Goal: Task Accomplishment & Management: Manage account settings

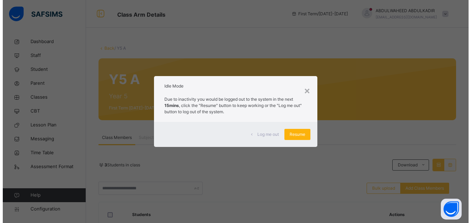
scroll to position [105, 0]
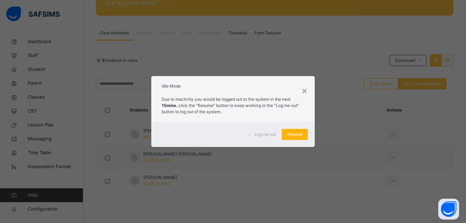
click at [296, 133] on span "Resume" at bounding box center [295, 134] width 16 height 6
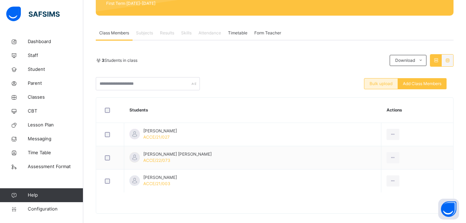
click at [383, 83] on span "Bulk upload" at bounding box center [381, 84] width 23 height 6
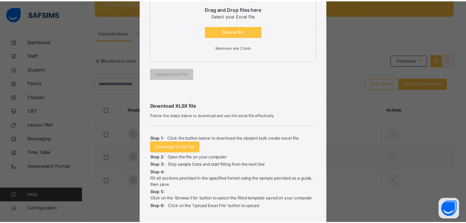
scroll to position [189, 0]
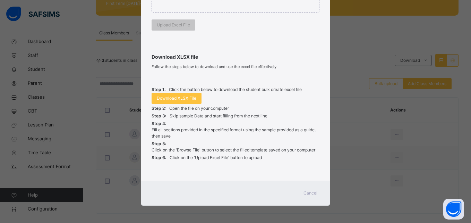
click at [307, 192] on span "Cancel" at bounding box center [311, 193] width 14 height 6
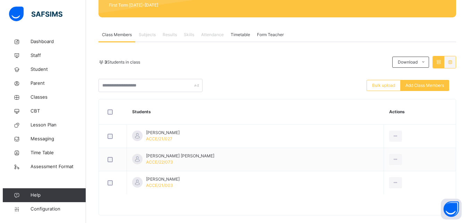
scroll to position [112, 0]
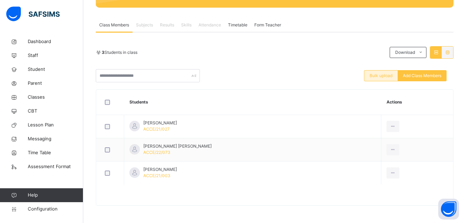
click at [385, 78] on span "Bulk upload" at bounding box center [381, 76] width 23 height 6
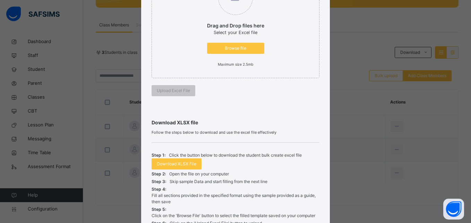
scroll to position [120, 0]
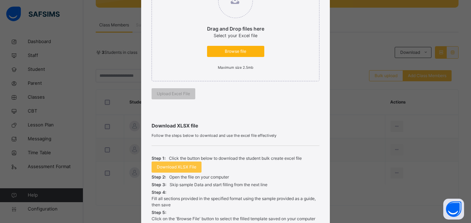
click at [233, 50] on span "Browse file" at bounding box center [235, 51] width 47 height 6
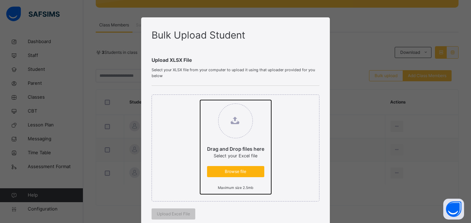
type input "**********"
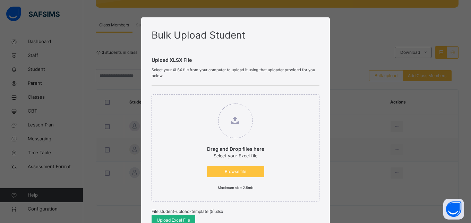
click at [182, 217] on span "Upload Excel File" at bounding box center [173, 220] width 33 height 6
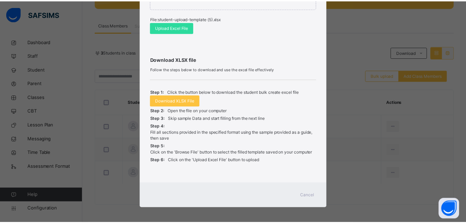
scroll to position [194, 0]
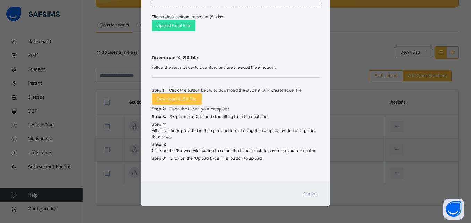
click at [312, 191] on span "Cancel" at bounding box center [311, 194] width 14 height 6
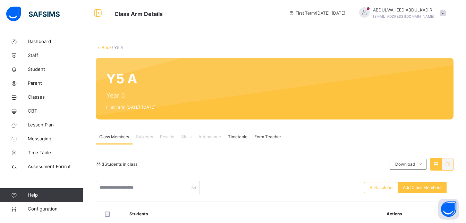
scroll to position [0, 0]
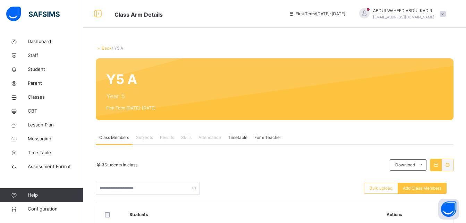
click at [106, 48] on link "Back" at bounding box center [107, 47] width 10 height 5
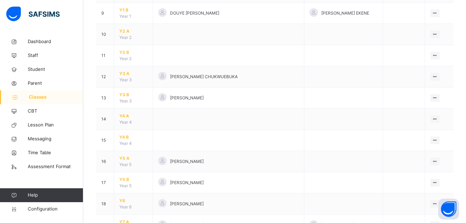
scroll to position [251, 0]
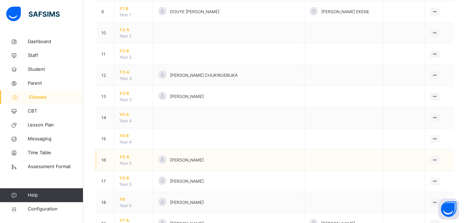
click at [126, 157] on span "Y5 A" at bounding box center [133, 157] width 28 height 6
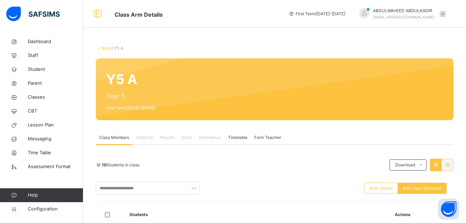
click at [103, 47] on link "Back" at bounding box center [107, 47] width 10 height 5
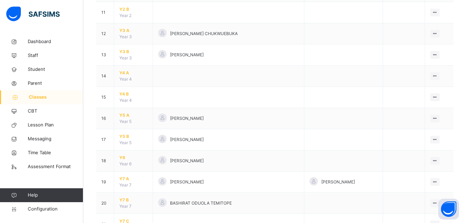
scroll to position [300, 0]
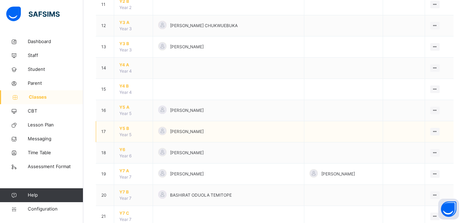
click at [124, 127] on span "Y5 B" at bounding box center [133, 128] width 28 height 6
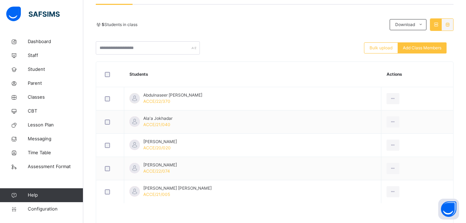
scroll to position [141, 0]
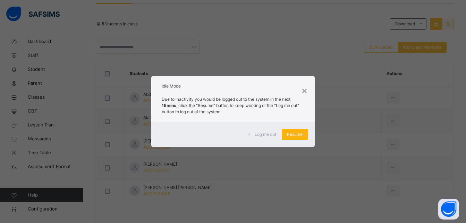
click at [296, 135] on span "Resume" at bounding box center [295, 134] width 16 height 6
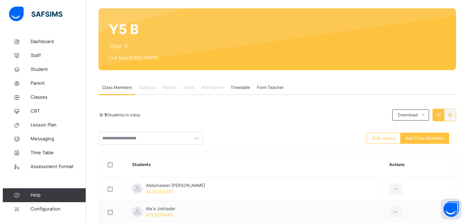
scroll to position [49, 0]
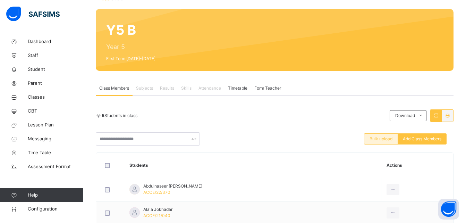
click at [380, 139] on span "Bulk upload" at bounding box center [381, 139] width 23 height 6
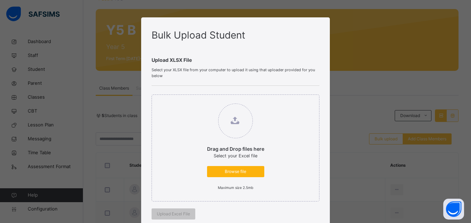
click at [231, 171] on span "Browse file" at bounding box center [235, 171] width 47 height 6
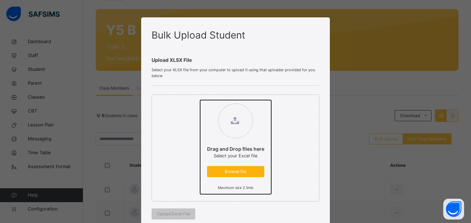
click at [200, 100] on input "Drag and Drop files here Select your Excel file Browse file Maximum size 2.5mb" at bounding box center [200, 100] width 0 height 0
type input "**********"
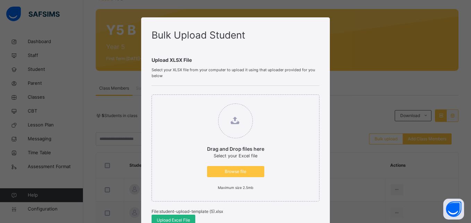
click at [178, 218] on span "Upload Excel File" at bounding box center [173, 220] width 33 height 6
click at [179, 220] on span "Upload Excel File" at bounding box center [173, 220] width 33 height 6
click at [249, 195] on div "Drag and Drop files here Select your Excel file Browse file Maximum size 2.5mb" at bounding box center [236, 147] width 168 height 107
click at [174, 219] on span "Upload Excel File" at bounding box center [173, 220] width 33 height 6
click at [164, 222] on span "Upload Excel File" at bounding box center [173, 220] width 33 height 6
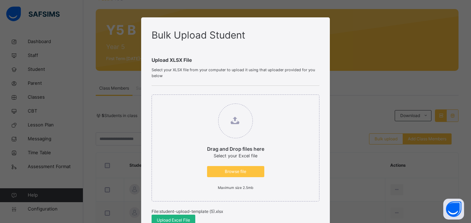
click at [174, 221] on span "Upload Excel File" at bounding box center [173, 220] width 33 height 6
click at [378, 19] on div "Bulk Upload Student Upload XLSX File Select your XLSX file from your computer t…" at bounding box center [235, 111] width 471 height 223
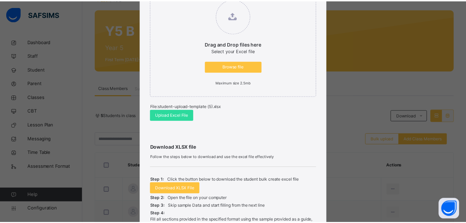
scroll to position [195, 0]
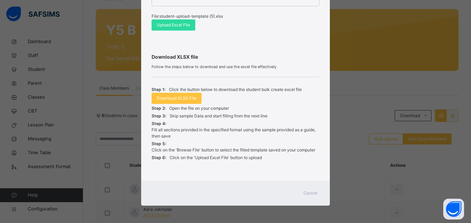
click at [314, 192] on span "Cancel" at bounding box center [311, 193] width 14 height 6
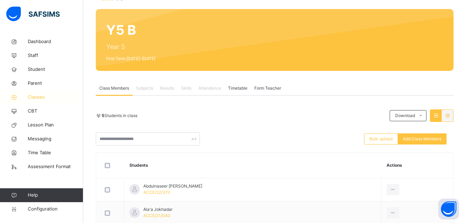
click at [34, 95] on span "Classes" at bounding box center [56, 97] width 56 height 7
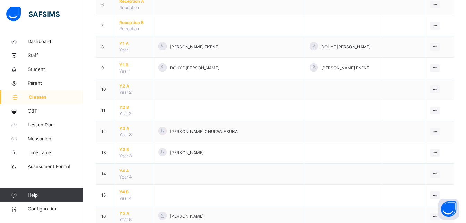
scroll to position [196, 0]
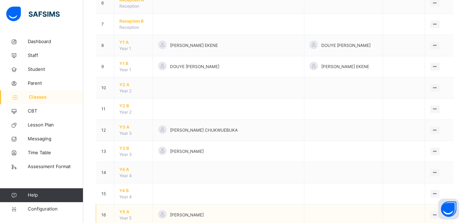
click at [124, 210] on span "Y5 A" at bounding box center [133, 212] width 28 height 6
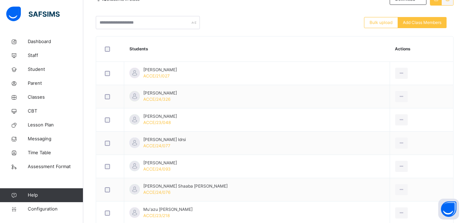
scroll to position [167, 0]
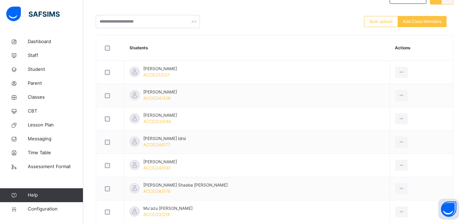
click at [182, 51] on th "Students" at bounding box center [257, 47] width 266 height 25
click at [39, 97] on span "Classes" at bounding box center [56, 97] width 56 height 7
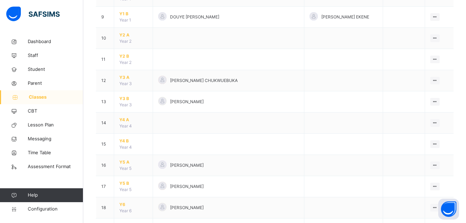
scroll to position [251, 0]
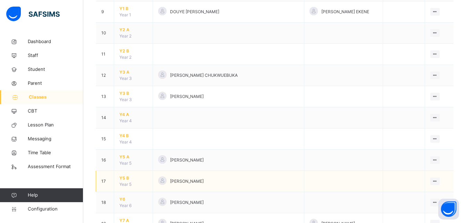
click at [126, 178] on span "Y5 B" at bounding box center [133, 178] width 28 height 6
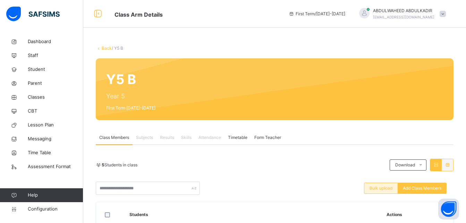
click at [387, 187] on span "Bulk upload" at bounding box center [381, 188] width 23 height 6
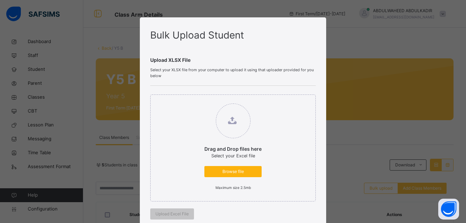
click at [235, 169] on span "Browse file" at bounding box center [233, 171] width 47 height 6
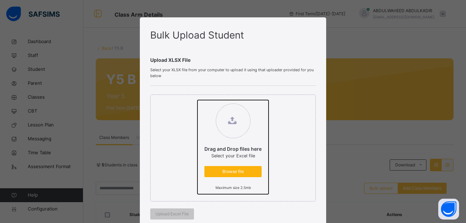
click at [198, 100] on input "Drag and Drop files here Select your Excel file Browse file Maximum size 2.5mb" at bounding box center [198, 100] width 0 height 0
type input "**********"
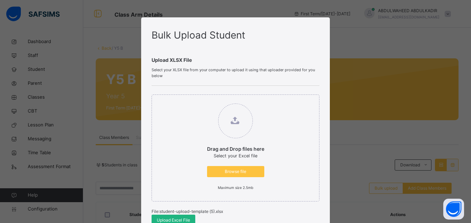
click at [182, 219] on span "Upload Excel File" at bounding box center [173, 220] width 33 height 6
click at [109, 109] on div "Bulk Upload Student Upload XLSX File Select your XLSX file from your computer t…" at bounding box center [235, 111] width 471 height 223
click at [238, 172] on span "Browse file" at bounding box center [235, 171] width 47 height 6
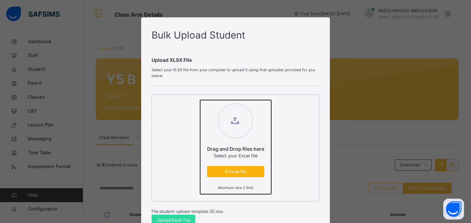
click at [200, 100] on input "Drag and Drop files here Select your Excel file Browse file Maximum size 2.5mb" at bounding box center [200, 100] width 0 height 0
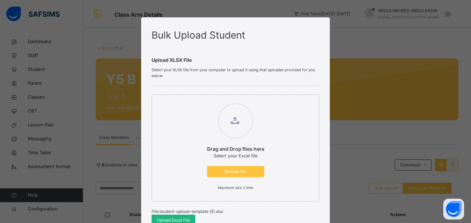
click at [174, 218] on span "Upload Excel File" at bounding box center [173, 220] width 33 height 6
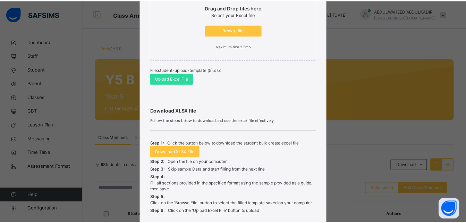
scroll to position [195, 0]
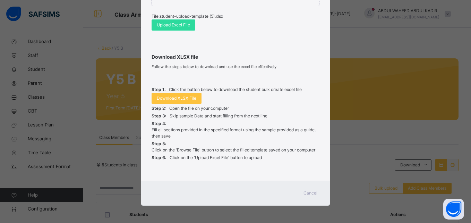
click at [313, 192] on span "Cancel" at bounding box center [311, 193] width 14 height 6
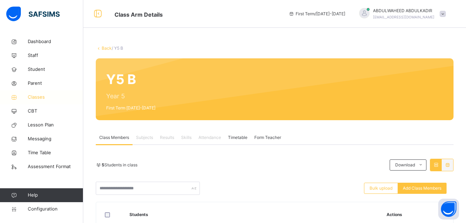
click at [39, 97] on span "Classes" at bounding box center [56, 97] width 56 height 7
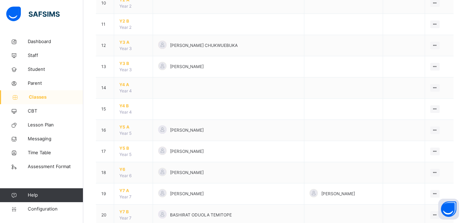
scroll to position [282, 0]
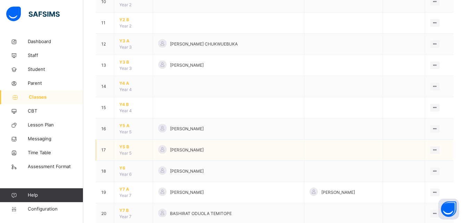
click at [126, 145] on span "Y5 B" at bounding box center [133, 147] width 28 height 6
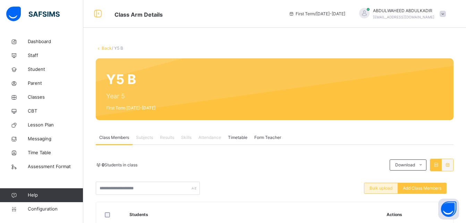
click at [378, 189] on span "Bulk upload" at bounding box center [381, 188] width 23 height 6
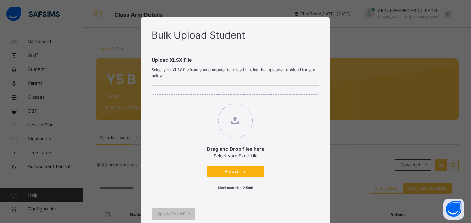
click at [229, 170] on span "Browse file" at bounding box center [235, 171] width 47 height 6
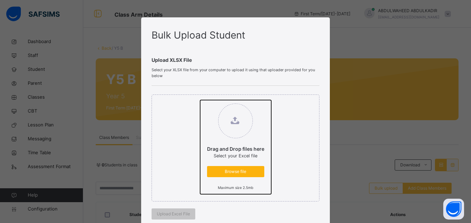
click at [200, 100] on input "Drag and Drop files here Select your Excel file Browse file Maximum size 2.5mb" at bounding box center [200, 100] width 0 height 0
type input "**********"
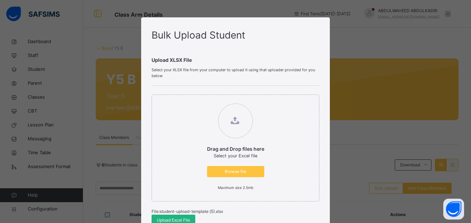
click at [171, 219] on span "Upload Excel File" at bounding box center [173, 220] width 33 height 6
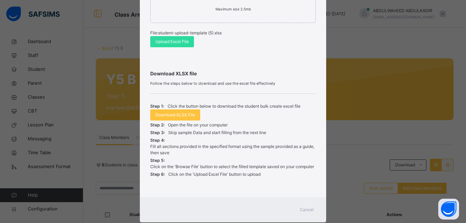
scroll to position [195, 0]
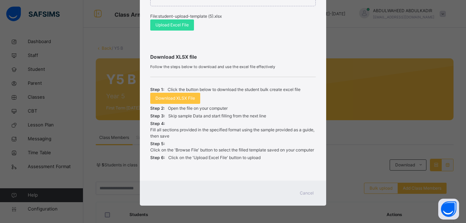
click at [309, 193] on span "Cancel" at bounding box center [307, 193] width 14 height 6
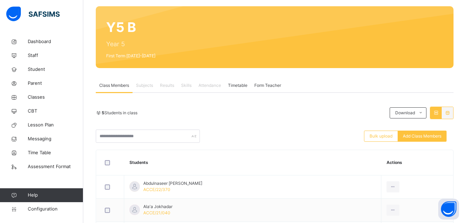
scroll to position [0, 0]
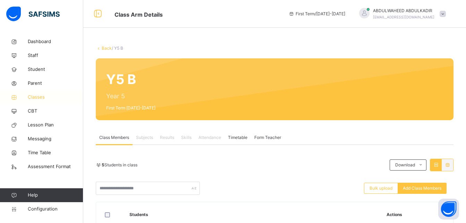
click at [35, 94] on span "Classes" at bounding box center [56, 97] width 56 height 7
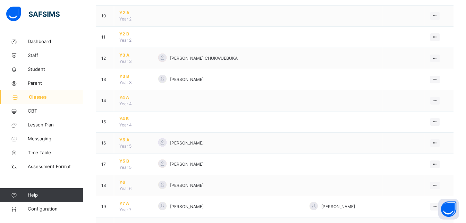
scroll to position [272, 0]
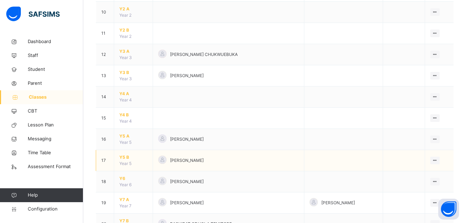
click at [124, 158] on span "Y5 B" at bounding box center [133, 157] width 28 height 6
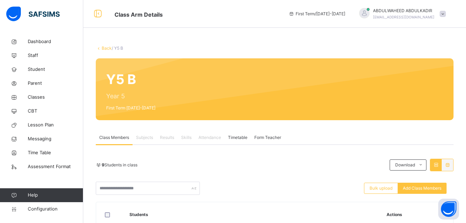
click at [42, 95] on span "Classes" at bounding box center [56, 97] width 56 height 7
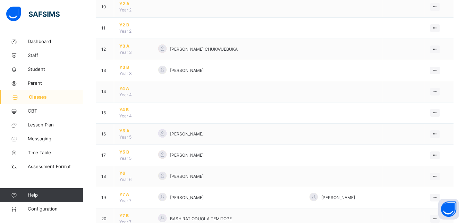
scroll to position [279, 0]
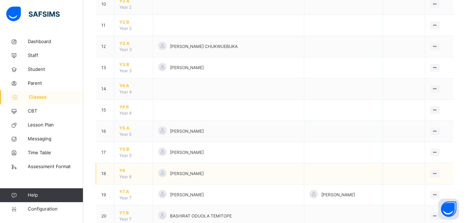
click at [122, 169] on span "Y6" at bounding box center [133, 170] width 28 height 6
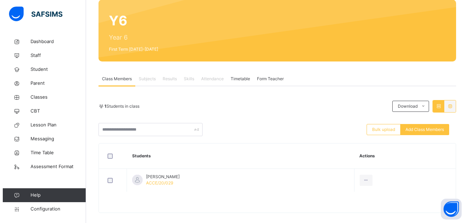
scroll to position [66, 0]
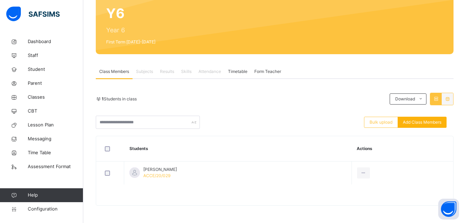
click at [438, 123] on span "Add Class Members" at bounding box center [422, 122] width 39 height 6
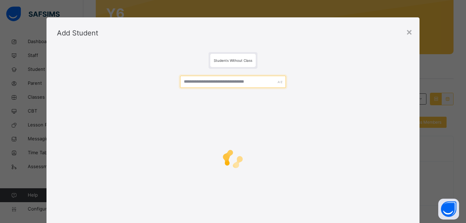
click at [229, 83] on input "text" at bounding box center [233, 82] width 106 height 12
paste input "**********"
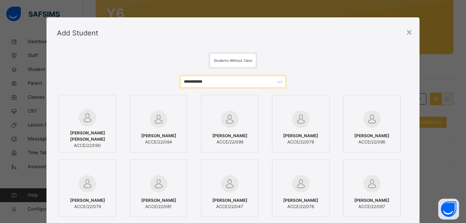
type input "**********"
click at [240, 129] on div "[PERSON_NAME] ACCE/22/099" at bounding box center [230, 138] width 50 height 19
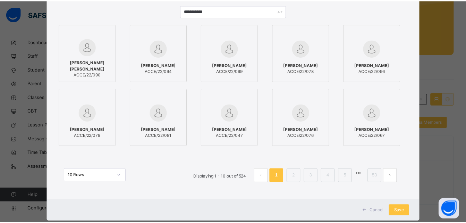
scroll to position [87, 0]
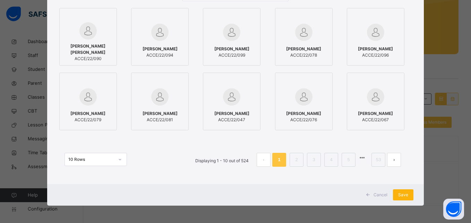
click at [405, 195] on span "Save" at bounding box center [404, 195] width 10 height 6
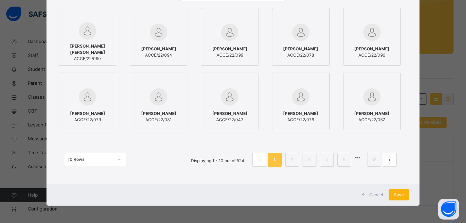
click at [400, 195] on div "Save" at bounding box center [399, 194] width 20 height 11
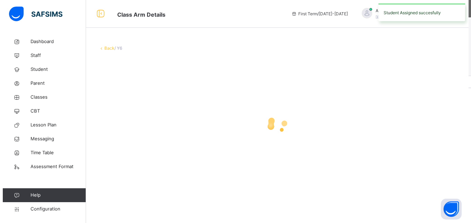
scroll to position [0, 0]
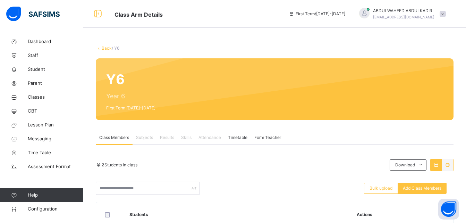
click at [162, 42] on div "Back / Y6 Y6 Year 6 First Term [DATE]-[DATE] Class Members Subjects Results Ski…" at bounding box center [274, 173] width 383 height 277
click at [384, 190] on span "Bulk upload" at bounding box center [381, 188] width 23 height 6
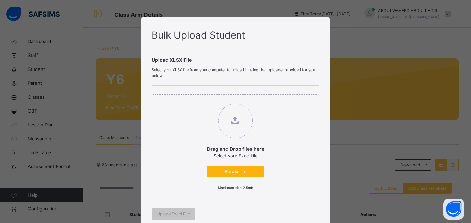
click at [237, 173] on span "Browse file" at bounding box center [235, 171] width 47 height 6
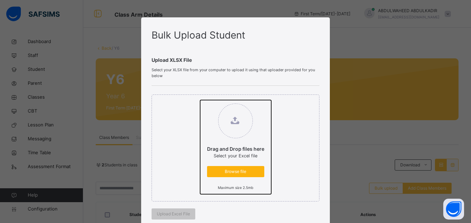
click at [200, 100] on input "Drag and Drop files here Select your Excel file Browse file Maximum size 2.5mb" at bounding box center [200, 100] width 0 height 0
type input "**********"
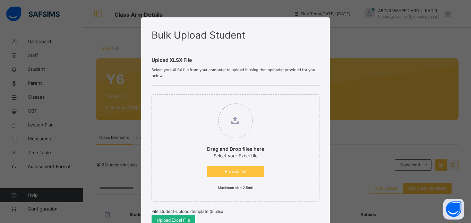
click at [179, 220] on span "Upload Excel File" at bounding box center [173, 220] width 33 height 6
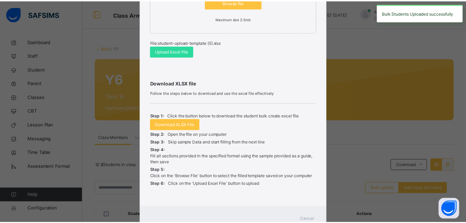
scroll to position [195, 0]
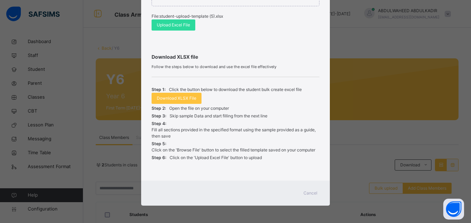
click at [308, 192] on span "Cancel" at bounding box center [311, 193] width 14 height 6
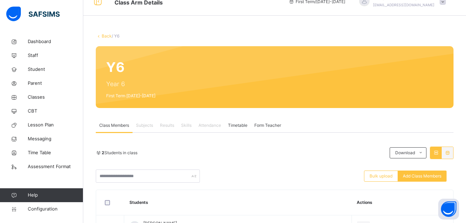
scroll to position [0, 0]
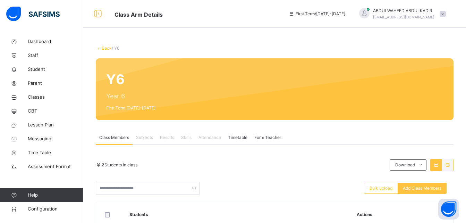
click at [104, 48] on link "Back" at bounding box center [107, 47] width 10 height 5
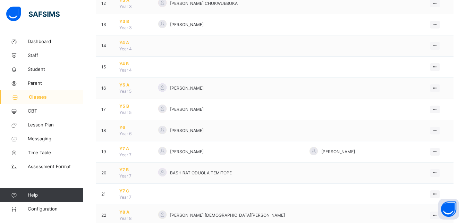
scroll to position [324, 0]
click at [126, 128] on span "Y6" at bounding box center [133, 126] width 28 height 6
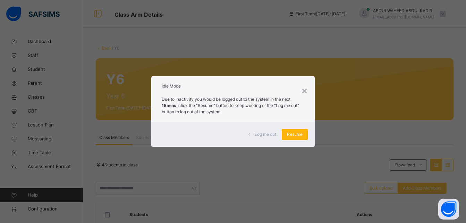
click at [296, 134] on span "Resume" at bounding box center [295, 134] width 16 height 6
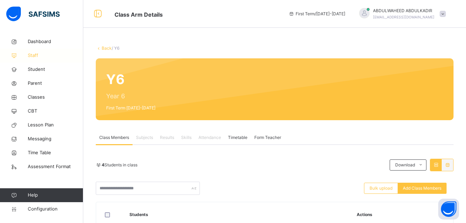
click at [37, 54] on span "Staff" at bounding box center [56, 55] width 56 height 7
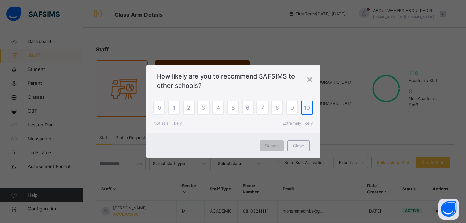
click at [310, 109] on span "10" at bounding box center [307, 107] width 6 height 8
click at [272, 147] on span "Submit" at bounding box center [272, 146] width 14 height 6
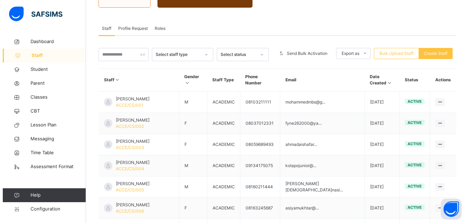
scroll to position [113, 0]
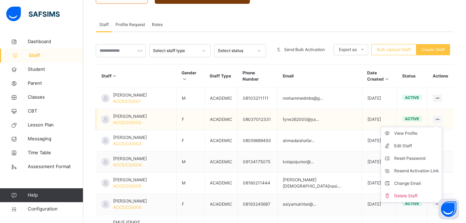
click at [442, 127] on ul "View Profile Edit Staff Reset Password Resend Activation Link Change Email Dele…" at bounding box center [411, 165] width 61 height 76
click at [416, 182] on div "Change Email" at bounding box center [416, 183] width 45 height 7
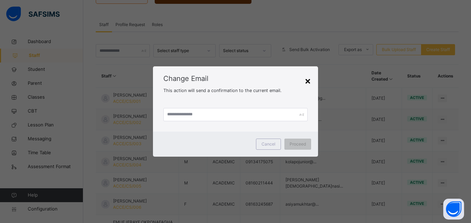
click at [307, 81] on div "×" at bounding box center [308, 80] width 7 height 15
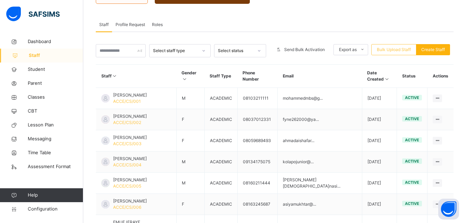
click at [437, 50] on span "Create Staff" at bounding box center [433, 50] width 24 height 6
select select "**"
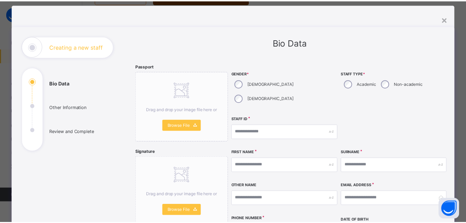
scroll to position [0, 0]
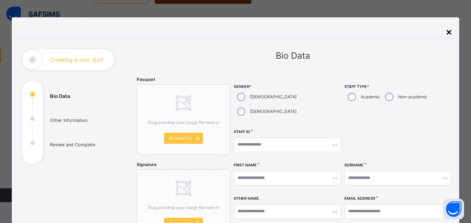
click at [447, 32] on div "×" at bounding box center [449, 31] width 7 height 15
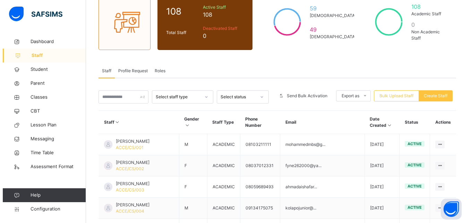
scroll to position [64, 0]
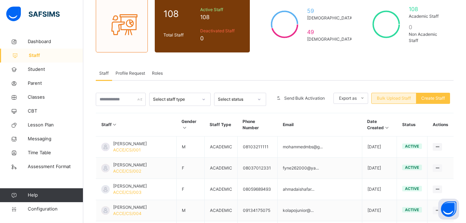
click at [405, 97] on span "Bulk Upload Staff" at bounding box center [394, 98] width 34 height 6
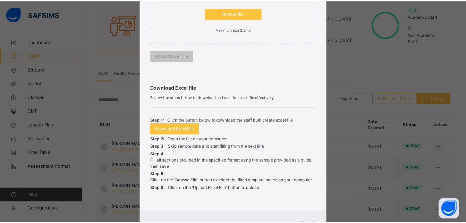
scroll to position [147, 0]
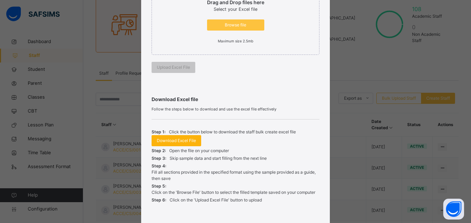
click at [177, 143] on span "Download Excel File" at bounding box center [176, 140] width 39 height 6
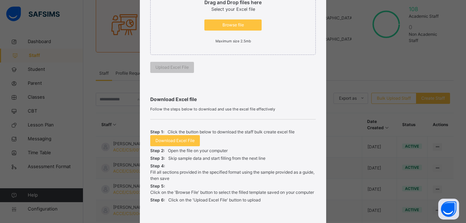
click at [376, 68] on div "Bulk Upload Staff Upload Excel File Select your Excel file from your computer t…" at bounding box center [233, 111] width 466 height 223
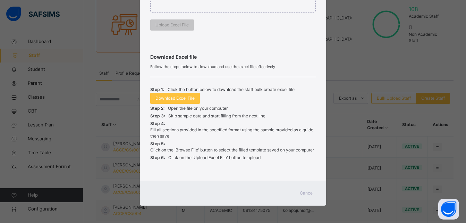
click at [309, 192] on span "Cancel" at bounding box center [307, 193] width 14 height 6
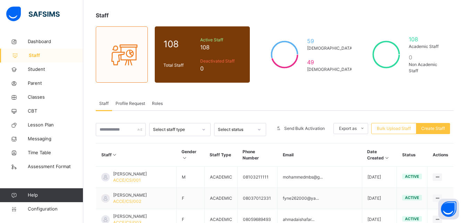
scroll to position [26, 0]
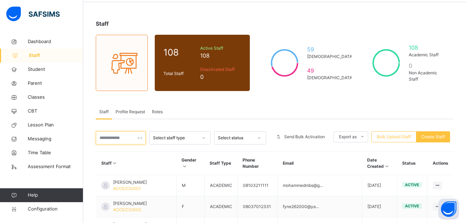
click at [108, 139] on input "text" at bounding box center [121, 137] width 50 height 13
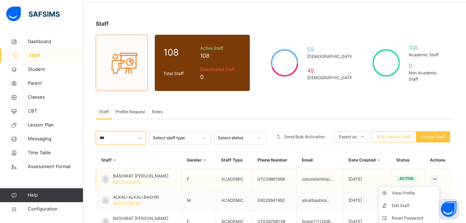
type input "***"
click at [438, 179] on icon at bounding box center [435, 178] width 6 height 5
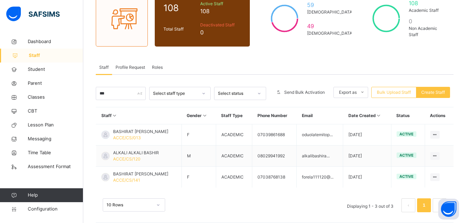
scroll to position [74, 0]
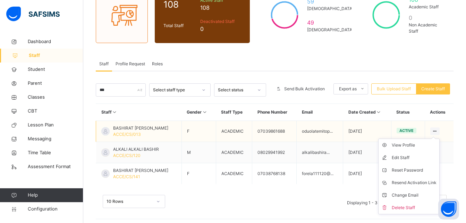
click at [438, 131] on icon at bounding box center [435, 130] width 6 height 5
click at [414, 195] on div "Change Email" at bounding box center [414, 195] width 45 height 7
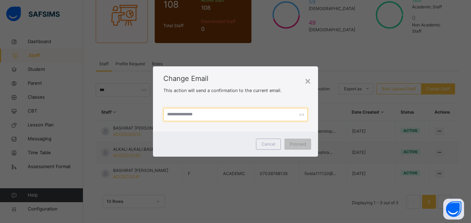
click at [241, 113] on input "text" at bounding box center [236, 114] width 144 height 13
paste input "**********"
type input "**********"
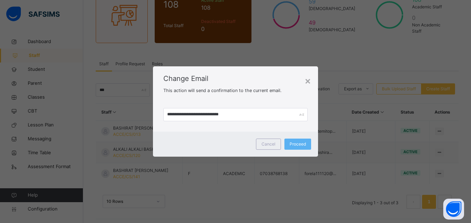
click at [259, 77] on span "Change Email" at bounding box center [236, 78] width 144 height 10
click at [295, 143] on span "Proceed" at bounding box center [298, 144] width 16 height 6
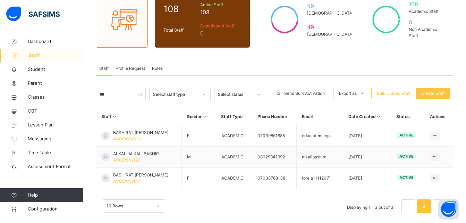
scroll to position [77, 0]
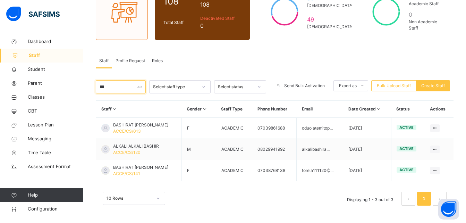
click at [126, 89] on input "***" at bounding box center [121, 86] width 50 height 13
type input "*"
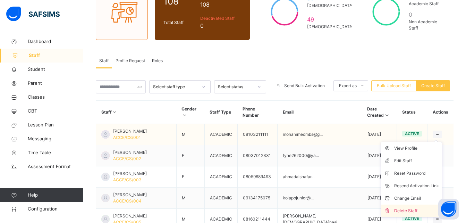
click at [404, 209] on div "Delete Staff" at bounding box center [416, 210] width 45 height 7
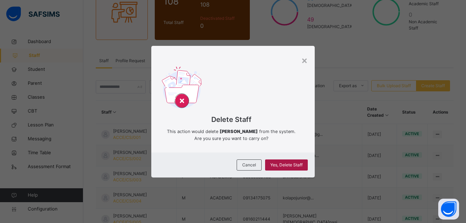
click at [292, 168] on span "Yes, Delete Staff" at bounding box center [286, 165] width 32 height 6
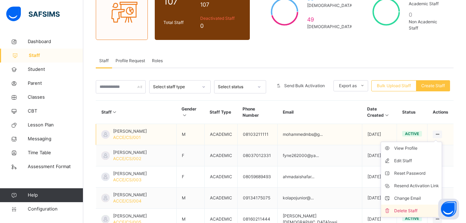
click at [414, 210] on div "Delete Staff" at bounding box center [416, 210] width 45 height 7
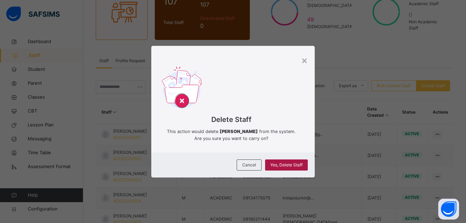
click at [278, 168] on span "Yes, Delete Staff" at bounding box center [286, 165] width 32 height 6
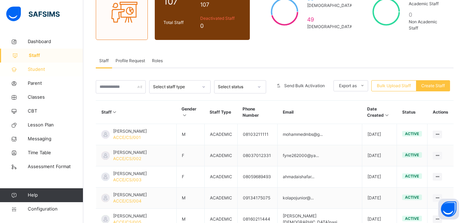
click at [35, 69] on span "Student" at bounding box center [56, 69] width 56 height 7
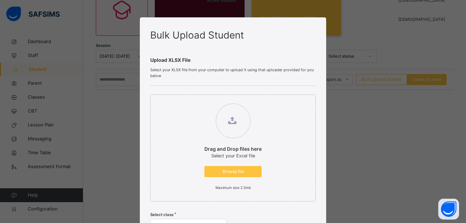
click at [30, 54] on div "Bulk Upload Student Upload XLSX File Select your XLSX file from your computer t…" at bounding box center [233, 111] width 466 height 223
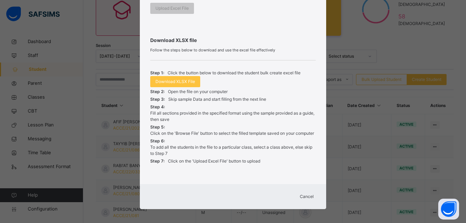
scroll to position [238, 0]
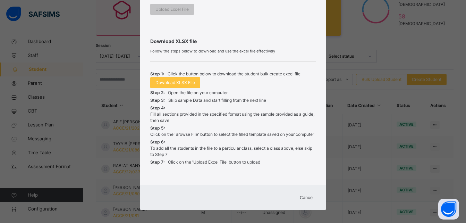
click at [306, 194] on span "Cancel" at bounding box center [307, 197] width 14 height 6
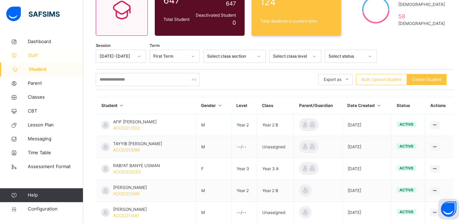
click at [34, 53] on span "Staff" at bounding box center [56, 55] width 56 height 7
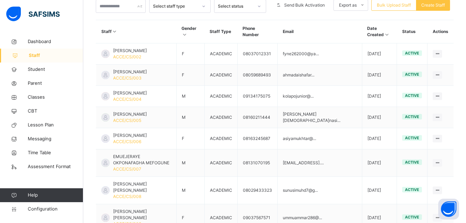
scroll to position [225, 0]
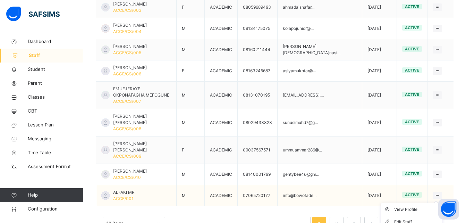
click at [441, 193] on icon at bounding box center [438, 195] width 6 height 5
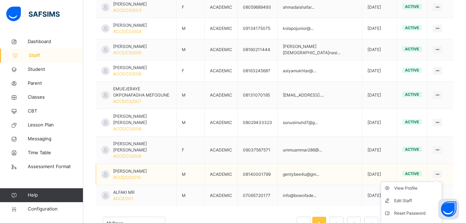
click at [441, 172] on icon at bounding box center [438, 174] width 6 height 5
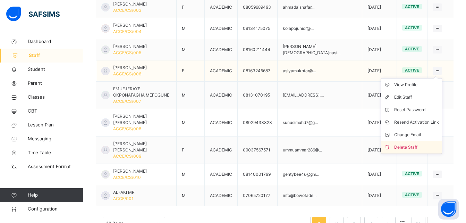
click at [417, 141] on li "Delete Staff" at bounding box center [411, 147] width 61 height 12
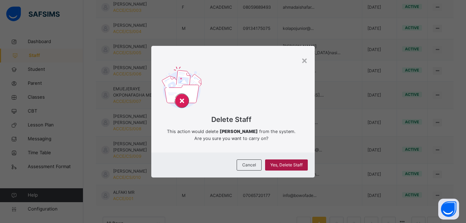
click at [293, 165] on span "Yes, Delete Staff" at bounding box center [286, 165] width 32 height 6
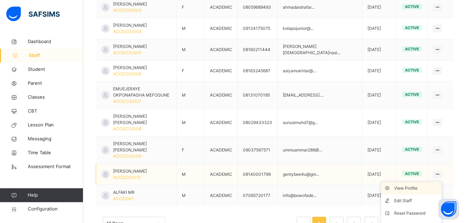
scroll to position [234, 0]
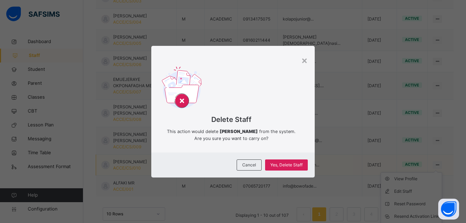
scroll to position [225, 0]
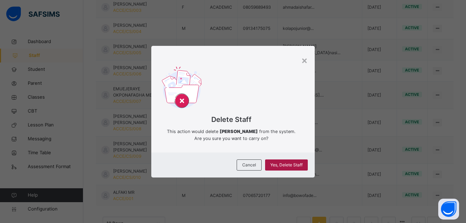
click at [283, 168] on span "Yes, Delete Staff" at bounding box center [286, 165] width 32 height 6
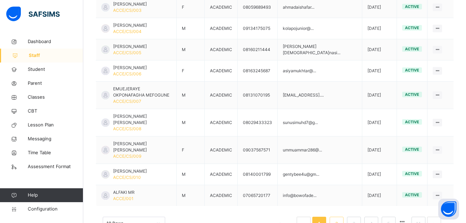
click at [340, 219] on link "2" at bounding box center [336, 223] width 7 height 9
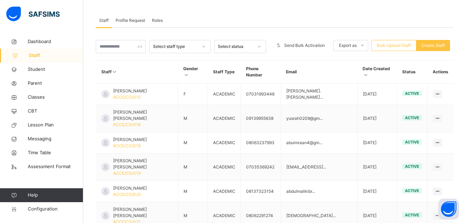
scroll to position [118, 0]
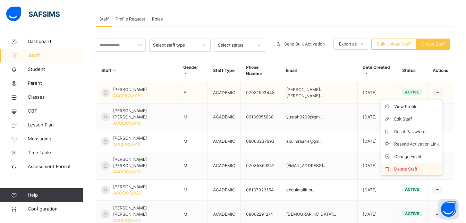
click at [408, 166] on div "Delete Staff" at bounding box center [416, 169] width 45 height 7
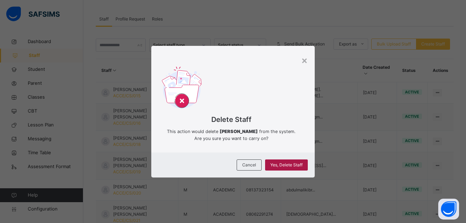
click at [277, 164] on span "Yes, Delete Staff" at bounding box center [286, 165] width 32 height 6
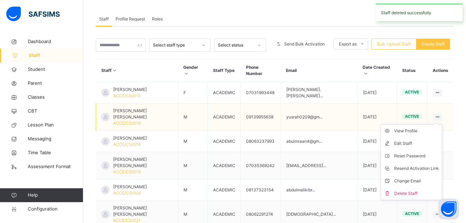
click at [441, 114] on icon at bounding box center [438, 116] width 6 height 5
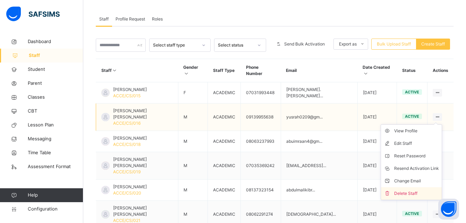
click at [408, 190] on div "Delete Staff" at bounding box center [416, 193] width 45 height 7
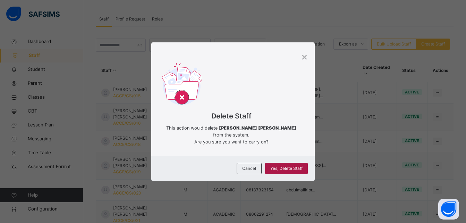
click at [285, 169] on span "Yes, Delete Staff" at bounding box center [286, 168] width 32 height 6
click at [294, 170] on div "Yes, Delete Staff" at bounding box center [286, 168] width 43 height 11
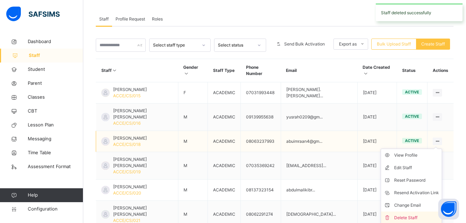
click at [411, 214] on div "Delete Staff" at bounding box center [416, 217] width 45 height 7
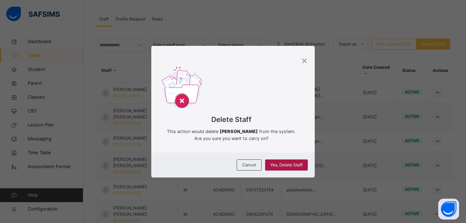
click at [291, 166] on span "Yes, Delete Staff" at bounding box center [286, 165] width 32 height 6
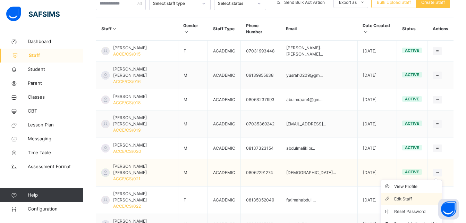
scroll to position [174, 0]
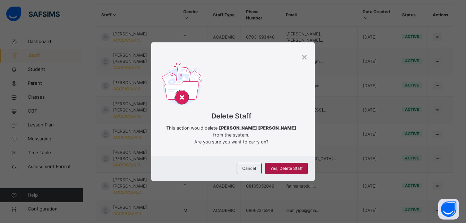
click at [289, 165] on span "Yes, Delete Staff" at bounding box center [286, 168] width 32 height 6
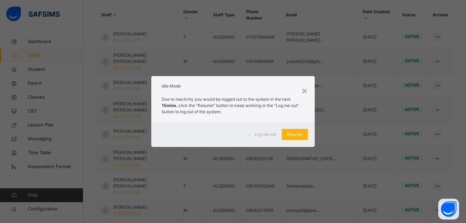
click at [294, 133] on span "Resume" at bounding box center [295, 134] width 16 height 6
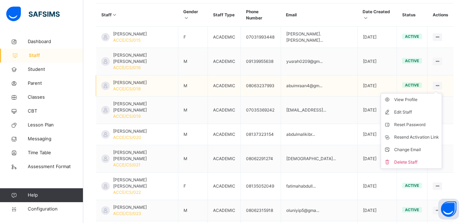
click at [441, 83] on icon at bounding box center [438, 85] width 6 height 5
click at [410, 159] on div "Delete Staff" at bounding box center [416, 162] width 45 height 7
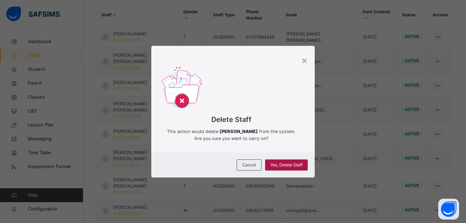
click at [293, 168] on span "Yes, Delete Staff" at bounding box center [286, 165] width 32 height 6
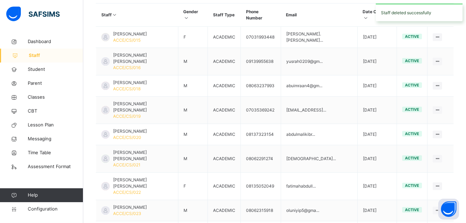
click at [114, 12] on icon at bounding box center [115, 14] width 6 height 5
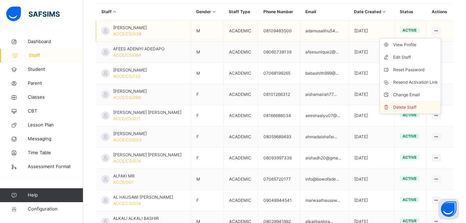
click at [409, 107] on div "Delete Staff" at bounding box center [415, 107] width 45 height 7
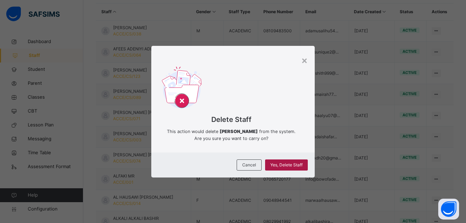
click at [290, 159] on div "Yes, Delete Staff" at bounding box center [286, 164] width 43 height 11
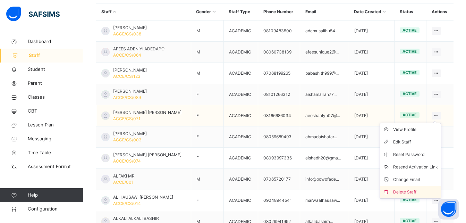
click at [408, 190] on div "Delete Staff" at bounding box center [415, 192] width 45 height 7
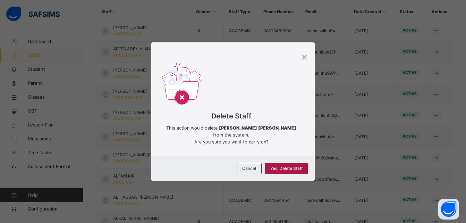
click at [290, 165] on span "Yes, Delete Staff" at bounding box center [286, 168] width 32 height 6
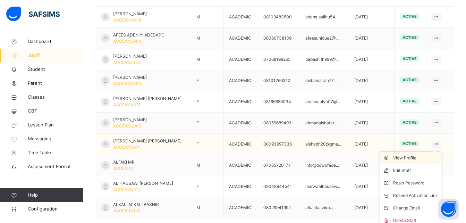
scroll to position [202, 0]
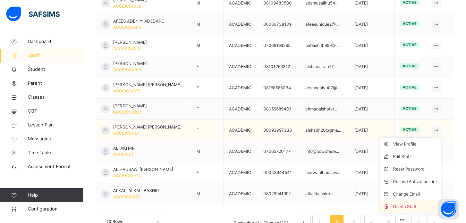
click at [408, 206] on div "Delete Staff" at bounding box center [415, 206] width 45 height 7
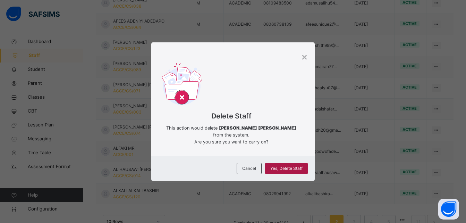
click at [292, 168] on span "Yes, Delete Staff" at bounding box center [286, 168] width 32 height 6
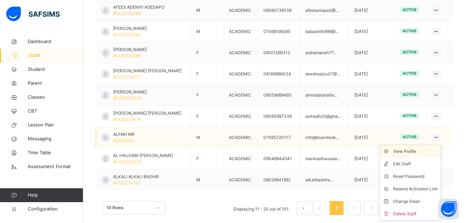
scroll to position [225, 0]
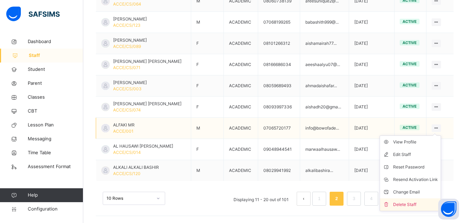
click at [409, 205] on div "Delete Staff" at bounding box center [415, 204] width 45 height 7
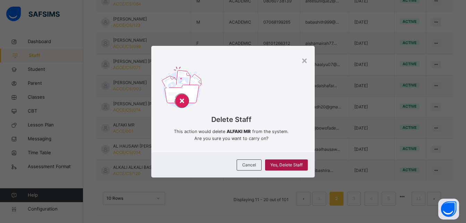
click at [282, 167] on span "Yes, Delete Staff" at bounding box center [286, 165] width 32 height 6
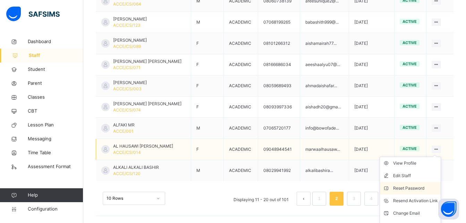
scroll to position [234, 0]
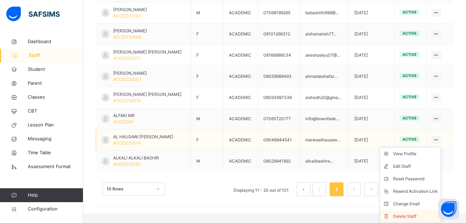
click at [408, 216] on div "Delete Staff" at bounding box center [415, 216] width 45 height 7
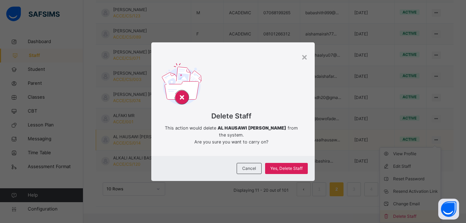
scroll to position [225, 0]
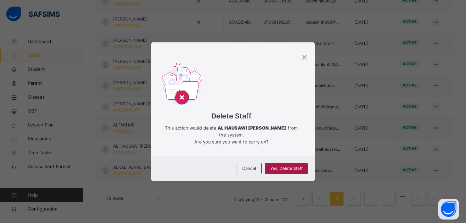
click at [274, 167] on span "Yes, Delete Staff" at bounding box center [286, 168] width 32 height 6
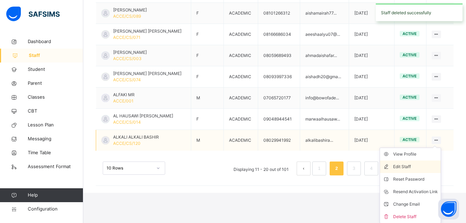
scroll to position [256, 0]
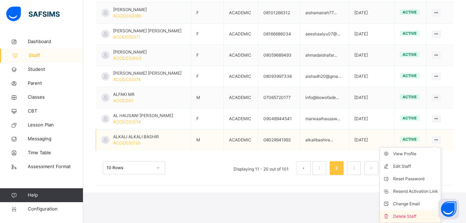
click at [410, 215] on div "Delete Staff" at bounding box center [415, 216] width 45 height 7
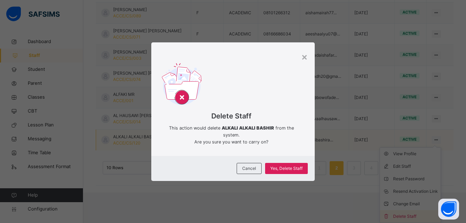
scroll to position [225, 0]
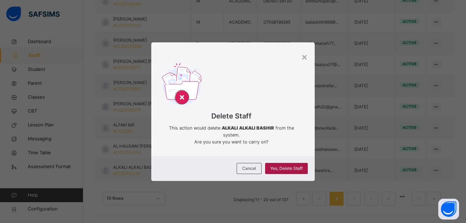
click at [286, 169] on span "Yes, Delete Staff" at bounding box center [286, 168] width 32 height 6
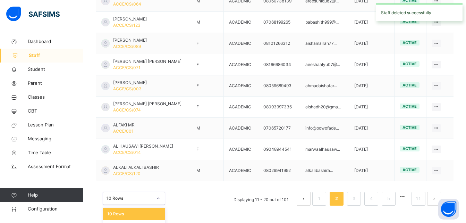
scroll to position [246, 0]
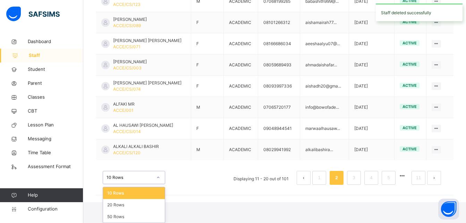
click at [158, 184] on div "option 10 Rows focused, 1 of 3. 3 results available. Use Up and Down to choose …" at bounding box center [134, 177] width 62 height 13
click at [126, 215] on div "50 Rows" at bounding box center [134, 217] width 62 height 12
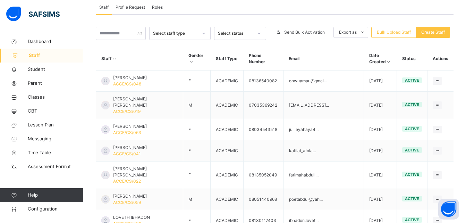
scroll to position [128, 0]
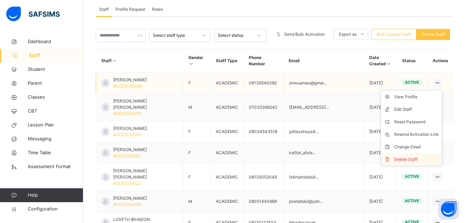
click at [417, 156] on div "Delete Staff" at bounding box center [416, 159] width 45 height 7
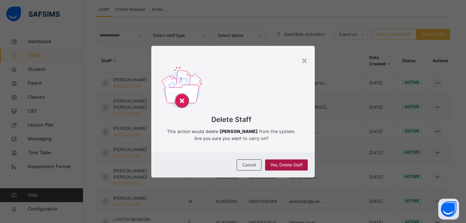
click at [296, 165] on span "Yes, Delete Staff" at bounding box center [286, 165] width 32 height 6
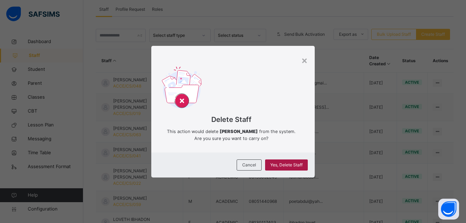
click at [292, 166] on span "Yes, Delete Staff" at bounding box center [286, 165] width 32 height 6
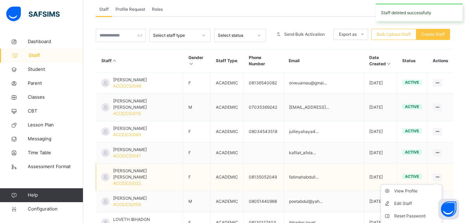
click at [441, 174] on icon at bounding box center [438, 176] width 6 height 5
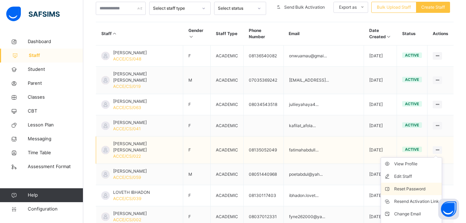
scroll to position [156, 0]
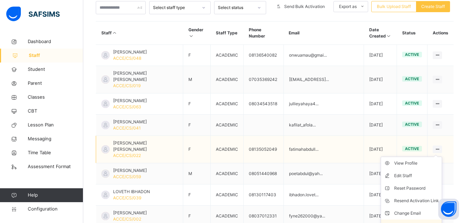
click at [411, 222] on div "Delete Staff" at bounding box center [416, 225] width 45 height 7
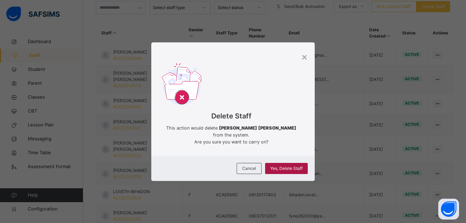
click at [294, 167] on span "Yes, Delete Staff" at bounding box center [286, 168] width 32 height 6
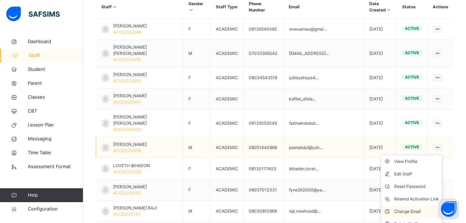
scroll to position [184, 0]
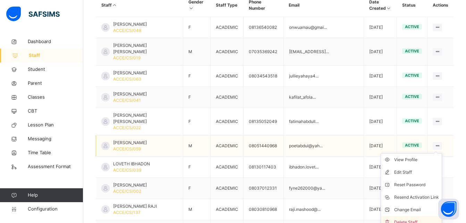
click at [411, 219] on div "Delete Staff" at bounding box center [416, 222] width 45 height 7
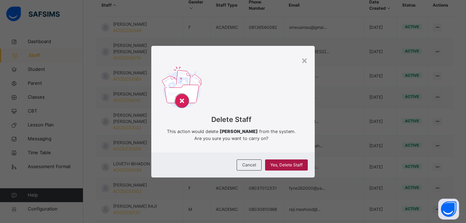
click at [291, 164] on span "Yes, Delete Staff" at bounding box center [286, 165] width 32 height 6
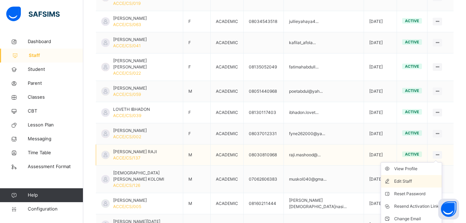
scroll to position [239, 0]
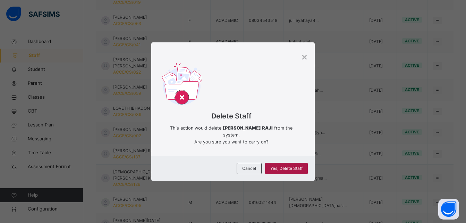
click at [299, 168] on span "Yes, Delete Staff" at bounding box center [286, 168] width 32 height 6
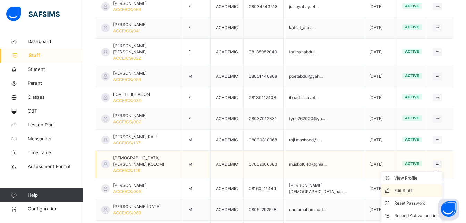
scroll to position [267, 0]
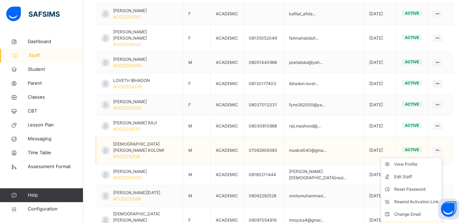
click at [419, 223] on div "Delete Staff" at bounding box center [416, 226] width 45 height 7
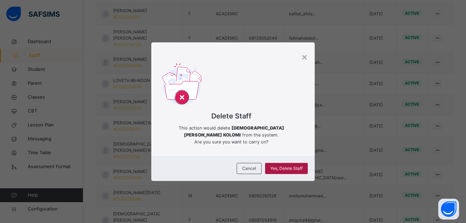
click at [298, 167] on span "Yes, Delete Staff" at bounding box center [286, 168] width 32 height 6
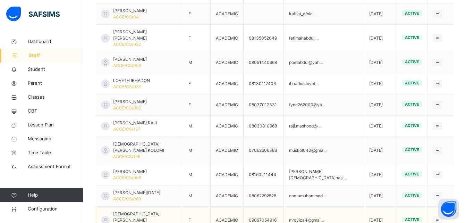
click at [441, 217] on icon at bounding box center [438, 219] width 6 height 5
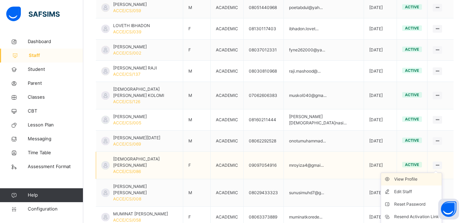
scroll to position [323, 0]
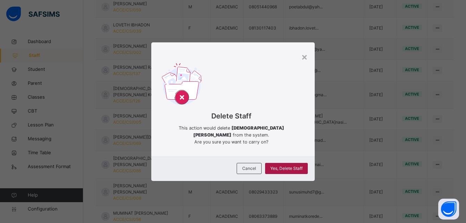
click at [282, 166] on span "Yes, Delete Staff" at bounding box center [286, 168] width 32 height 6
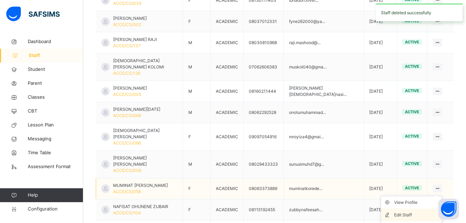
scroll to position [364, 0]
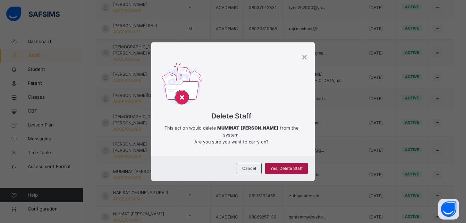
click at [300, 169] on span "Yes, Delete Staff" at bounding box center [286, 168] width 32 height 6
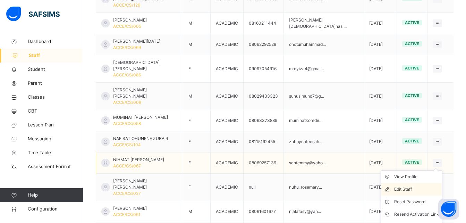
scroll to position [420, 0]
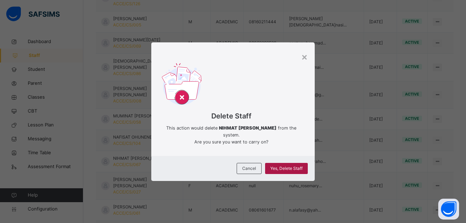
click at [298, 167] on span "Yes, Delete Staff" at bounding box center [286, 168] width 32 height 6
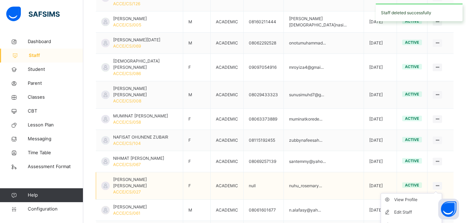
click at [441, 183] on icon at bounding box center [438, 185] width 6 height 5
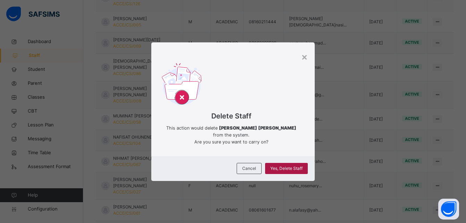
click at [298, 170] on span "Yes, Delete Staff" at bounding box center [286, 168] width 32 height 6
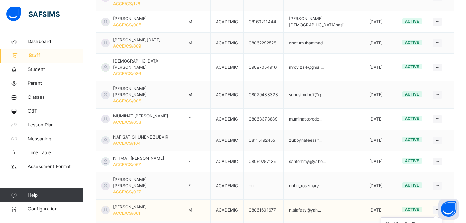
scroll to position [448, 0]
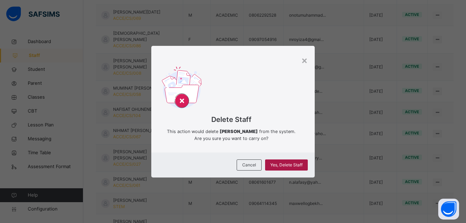
click at [278, 167] on span "Yes, Delete Staff" at bounding box center [286, 165] width 32 height 6
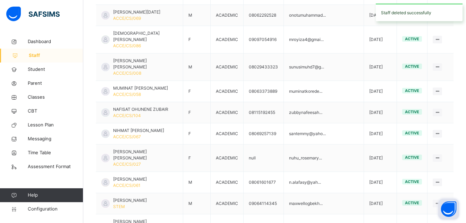
click at [442, 199] on button "Open asap" at bounding box center [449, 209] width 21 height 21
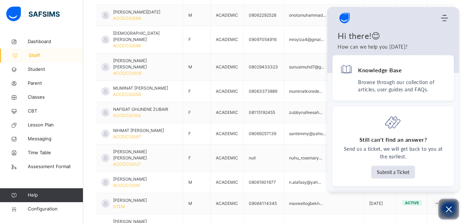
click at [446, 213] on button "Open asap" at bounding box center [449, 209] width 21 height 21
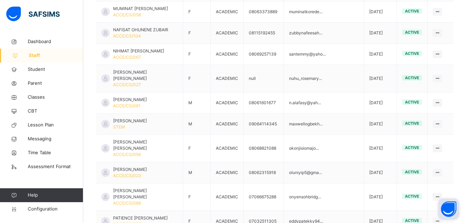
scroll to position [531, 0]
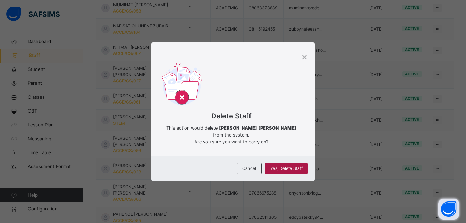
click at [286, 169] on span "Yes, Delete Staff" at bounding box center [286, 168] width 32 height 6
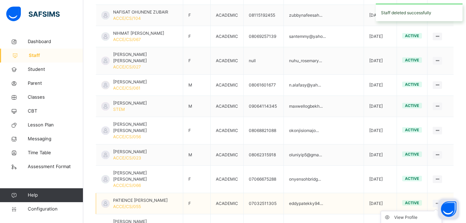
scroll to position [559, 0]
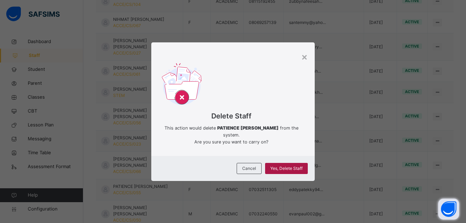
click at [298, 167] on span "Yes, Delete Staff" at bounding box center [286, 168] width 32 height 6
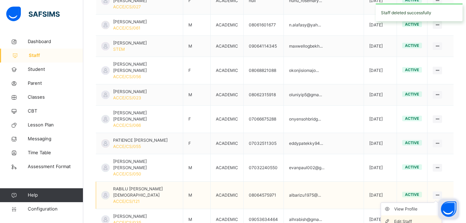
scroll to position [614, 0]
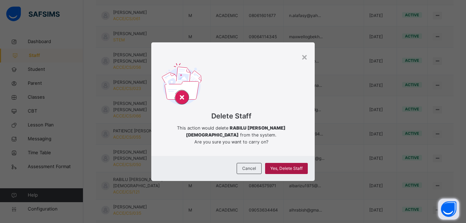
click at [296, 168] on span "Yes, Delete Staff" at bounding box center [286, 168] width 32 height 6
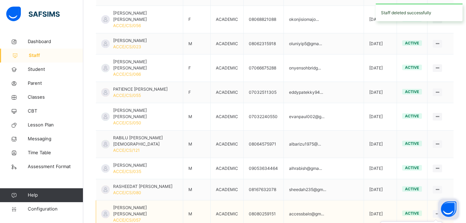
scroll to position [670, 0]
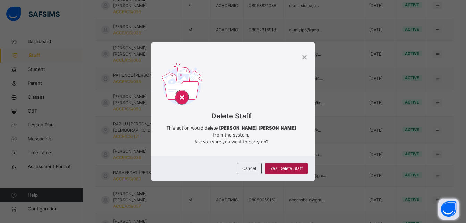
click at [297, 167] on span "Yes, Delete Staff" at bounding box center [286, 168] width 32 height 6
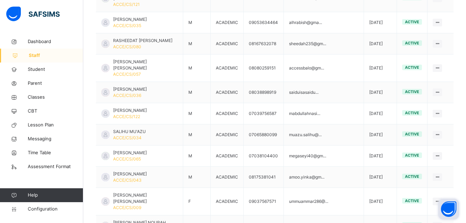
scroll to position [808, 0]
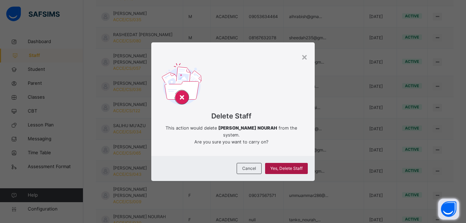
click at [292, 170] on span "Yes, Delete Staff" at bounding box center [286, 168] width 32 height 6
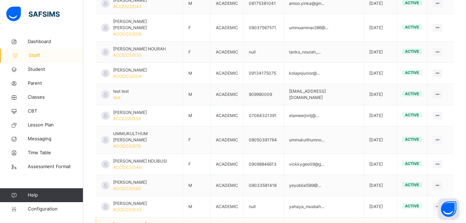
scroll to position [976, 0]
click at [0, 0] on div "× Delete Staff This action would delete [PERSON_NAME] NOURAH from the system. A…" at bounding box center [0, 0] width 0 height 0
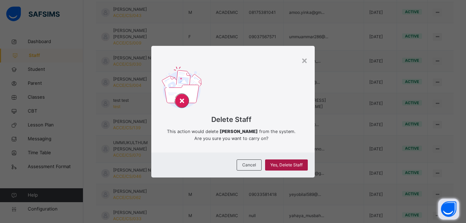
click at [289, 167] on span "Yes, Delete Staff" at bounding box center [286, 165] width 32 height 6
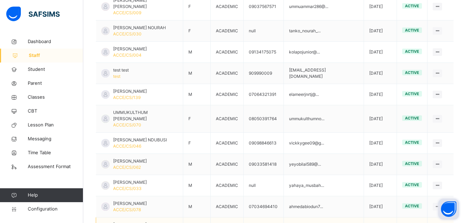
scroll to position [997, 0]
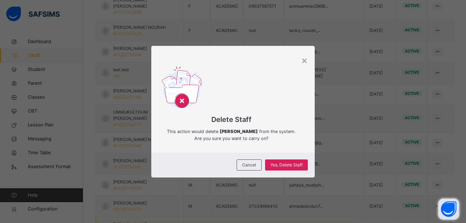
scroll to position [966, 0]
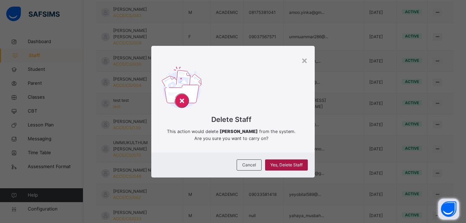
click at [294, 168] on span "Yes, Delete Staff" at bounding box center [286, 165] width 32 height 6
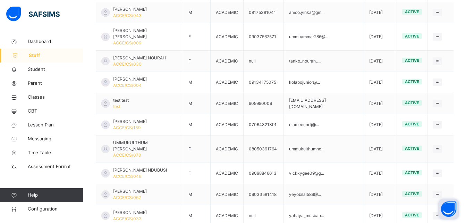
click at [37, 55] on span "Staff" at bounding box center [56, 55] width 55 height 7
click at [29, 68] on span "Student" at bounding box center [56, 69] width 56 height 7
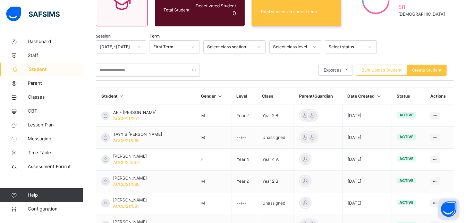
scroll to position [228, 0]
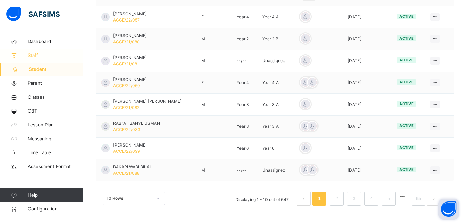
click at [37, 54] on span "Staff" at bounding box center [56, 55] width 56 height 7
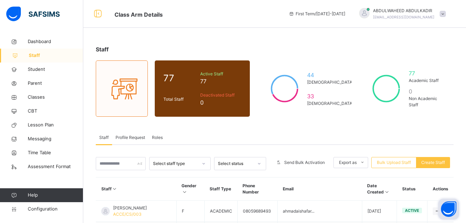
click at [37, 54] on span "Staff" at bounding box center [56, 55] width 55 height 7
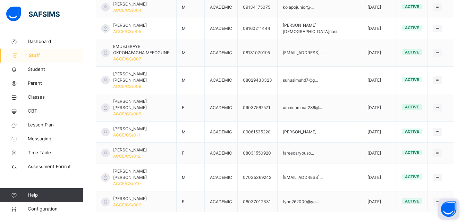
scroll to position [246, 0]
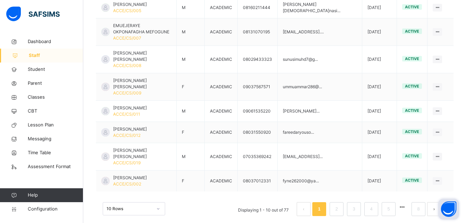
click at [146, 202] on div "10 Rows" at bounding box center [134, 208] width 62 height 13
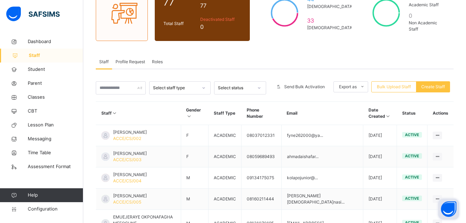
scroll to position [78, 0]
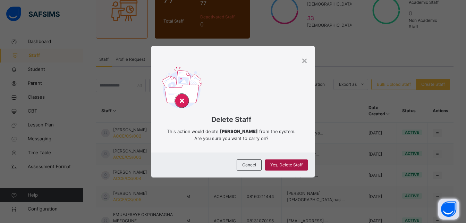
click at [293, 168] on span "Yes, Delete Staff" at bounding box center [286, 165] width 32 height 6
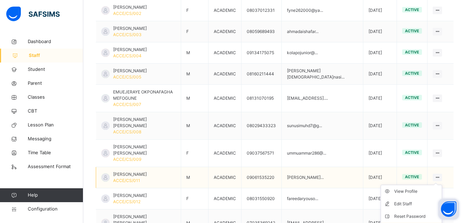
scroll to position [215, 0]
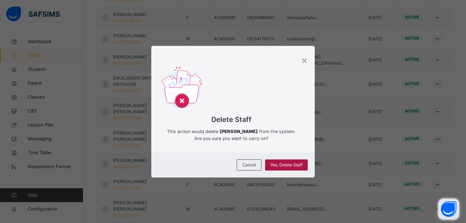
click at [284, 166] on span "Yes, Delete Staff" at bounding box center [286, 165] width 32 height 6
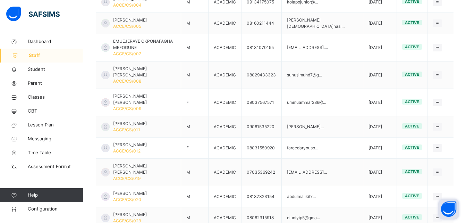
scroll to position [256, 0]
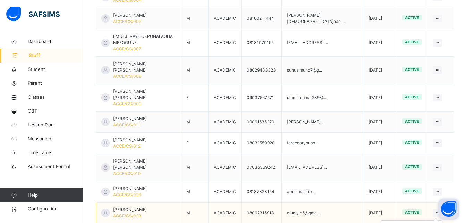
click at [441, 210] on icon at bounding box center [438, 212] width 6 height 5
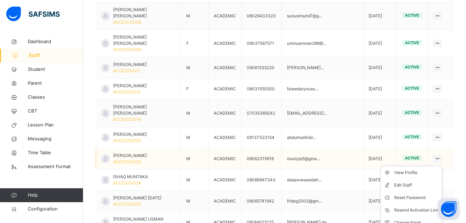
scroll to position [312, 0]
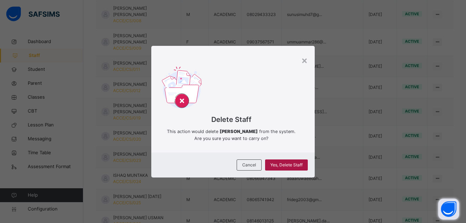
click at [295, 168] on span "Yes, Delete Staff" at bounding box center [286, 165] width 32 height 6
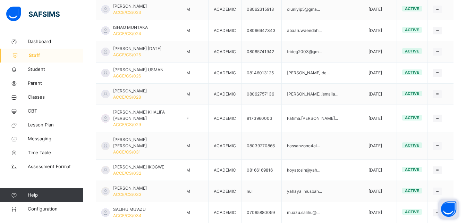
scroll to position [462, 0]
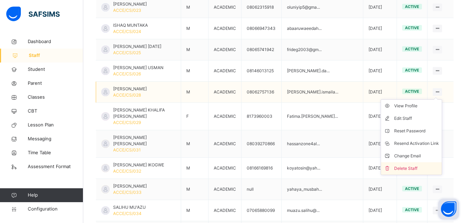
click at [423, 165] on div "Delete Staff" at bounding box center [416, 168] width 45 height 7
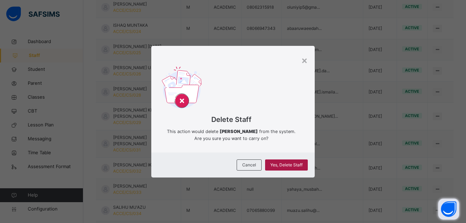
click at [291, 167] on span "Yes, Delete Staff" at bounding box center [286, 165] width 32 height 6
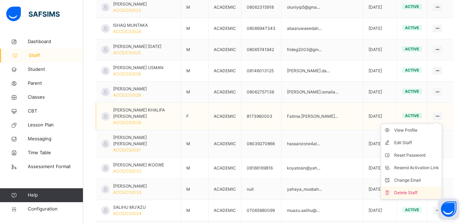
click at [412, 189] on div "Delete Staff" at bounding box center [416, 192] width 45 height 7
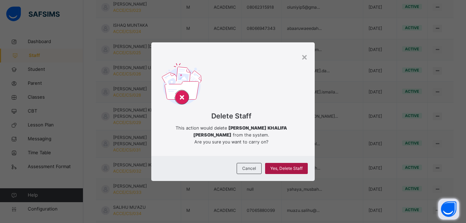
click at [297, 168] on span "Yes, Delete Staff" at bounding box center [286, 168] width 32 height 6
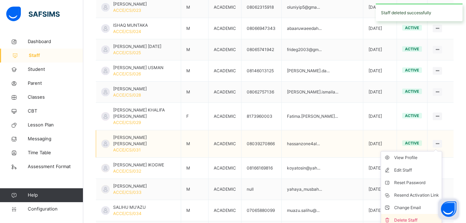
click at [407, 217] on div "Delete Staff" at bounding box center [416, 220] width 45 height 7
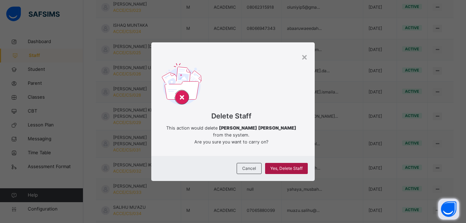
click at [294, 168] on span "Yes, Delete Staff" at bounding box center [286, 168] width 32 height 6
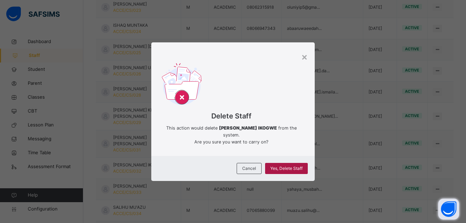
click at [286, 169] on span "Yes, Delete Staff" at bounding box center [286, 168] width 32 height 6
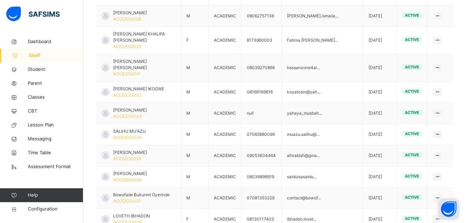
scroll to position [544, 0]
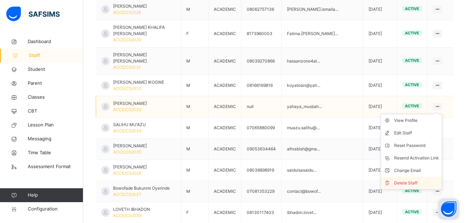
click at [417, 180] on div "Delete Staff" at bounding box center [416, 183] width 45 height 7
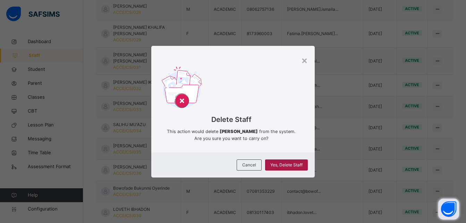
click at [293, 167] on span "Yes, Delete Staff" at bounding box center [286, 165] width 32 height 6
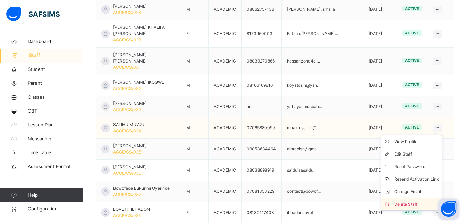
click at [407, 201] on div "Delete Staff" at bounding box center [416, 204] width 45 height 7
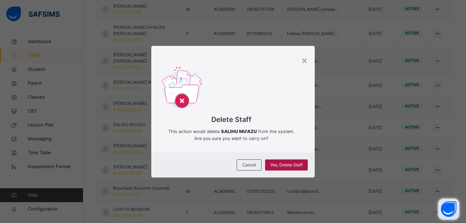
click at [297, 164] on span "Yes, Delete Staff" at bounding box center [286, 165] width 32 height 6
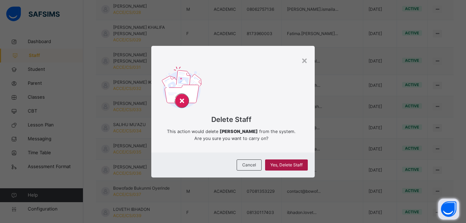
click at [278, 166] on span "Yes, Delete Staff" at bounding box center [286, 165] width 32 height 6
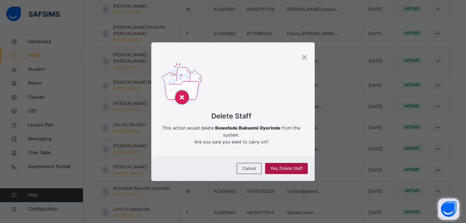
click at [289, 165] on span "Yes, Delete Staff" at bounding box center [286, 168] width 32 height 6
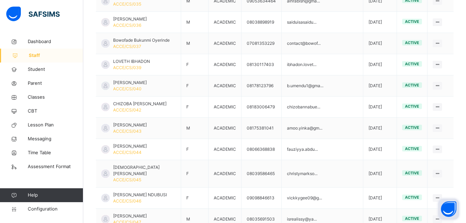
scroll to position [694, 0]
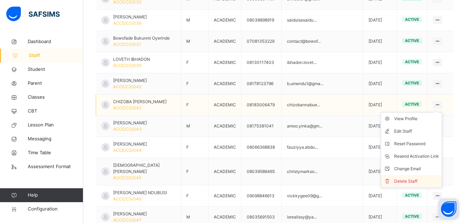
click at [416, 178] on div "Delete Staff" at bounding box center [416, 181] width 45 height 7
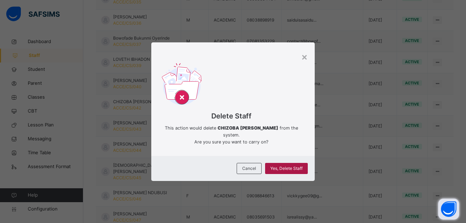
click at [293, 170] on span "Yes, Delete Staff" at bounding box center [286, 168] width 32 height 6
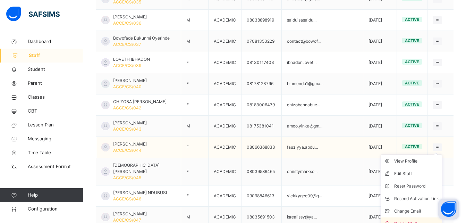
click at [418, 220] on div "Delete Staff" at bounding box center [416, 223] width 45 height 7
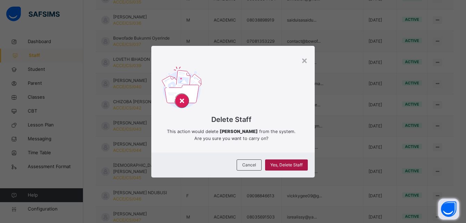
click at [297, 166] on span "Yes, Delete Staff" at bounding box center [286, 165] width 32 height 6
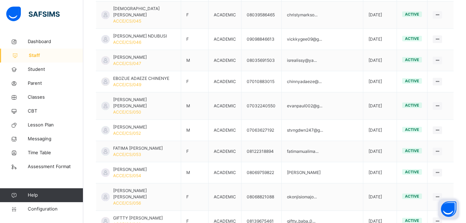
scroll to position [855, 0]
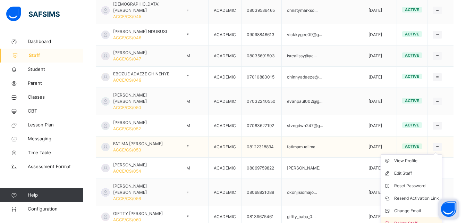
click at [412, 220] on div "Delete Staff" at bounding box center [416, 223] width 45 height 7
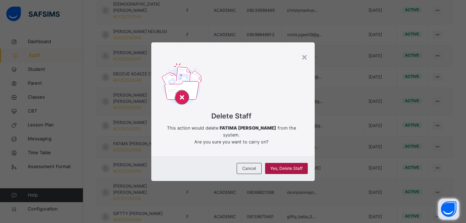
click at [285, 169] on span "Yes, Delete Staff" at bounding box center [286, 168] width 32 height 6
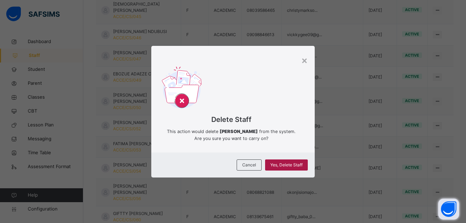
click at [295, 168] on span "Yes, Delete Staff" at bounding box center [286, 165] width 32 height 6
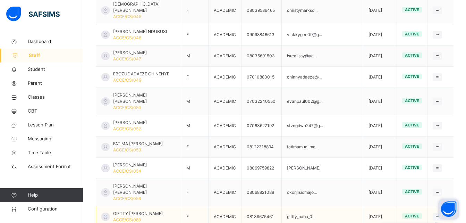
scroll to position [869, 0]
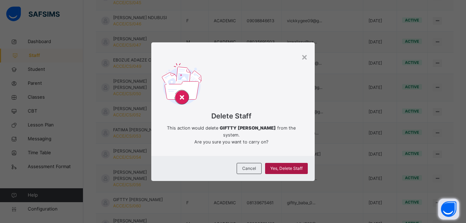
click at [296, 167] on span "Yes, Delete Staff" at bounding box center [286, 168] width 32 height 6
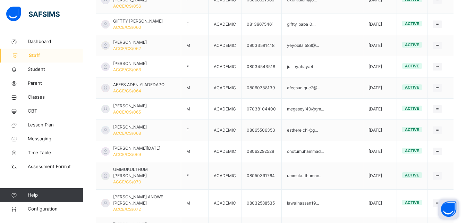
scroll to position [1052, 0]
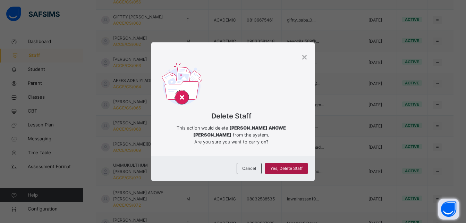
click at [299, 168] on span "Yes, Delete Staff" at bounding box center [286, 168] width 32 height 6
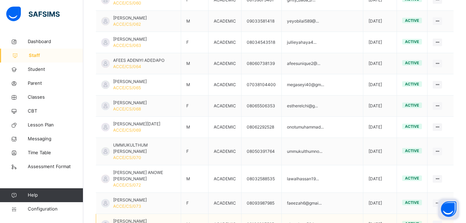
scroll to position [1082, 0]
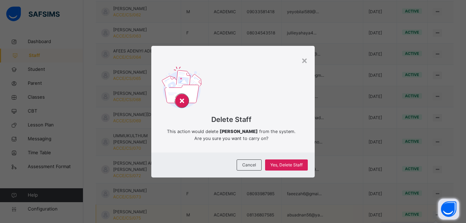
scroll to position [1072, 0]
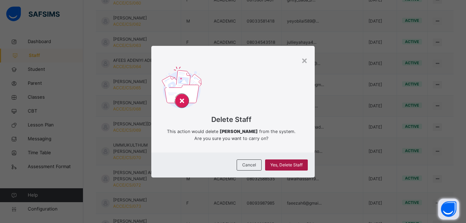
click at [296, 166] on span "Yes, Delete Staff" at bounding box center [286, 165] width 32 height 6
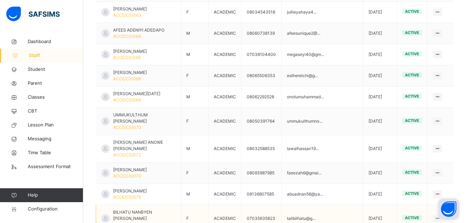
scroll to position [1103, 0]
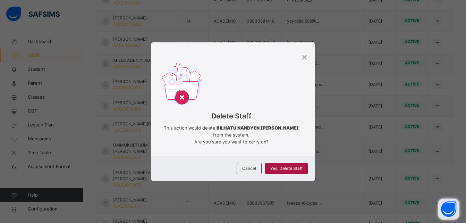
click at [279, 169] on span "Yes, Delete Staff" at bounding box center [286, 168] width 32 height 6
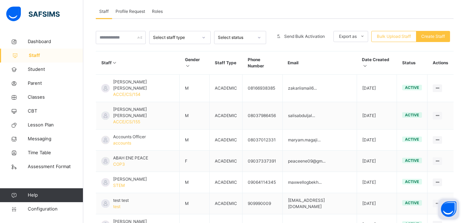
scroll to position [128, 0]
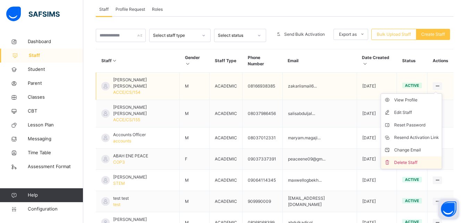
click at [411, 159] on div "Delete Staff" at bounding box center [416, 162] width 45 height 7
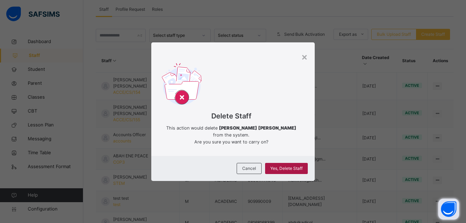
click at [294, 167] on span "Yes, Delete Staff" at bounding box center [286, 168] width 32 height 6
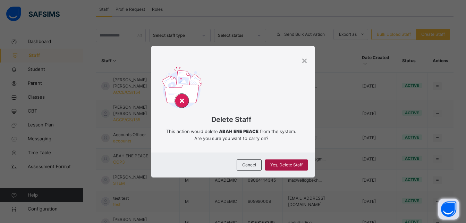
click at [288, 166] on span "Yes, Delete Staff" at bounding box center [286, 165] width 32 height 6
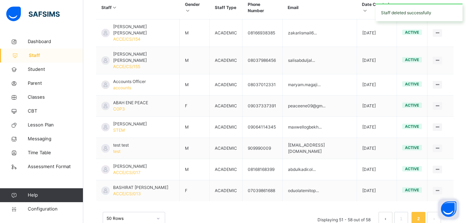
scroll to position [183, 0]
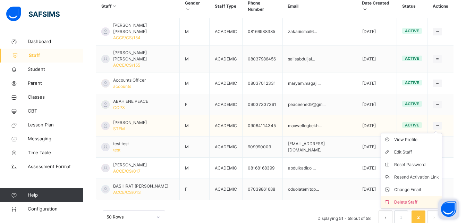
click at [411, 199] on div "Delete Staff" at bounding box center [416, 202] width 45 height 7
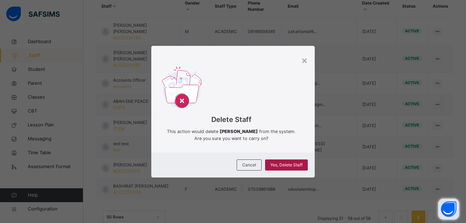
click at [282, 163] on span "Yes, Delete Staff" at bounding box center [286, 165] width 32 height 6
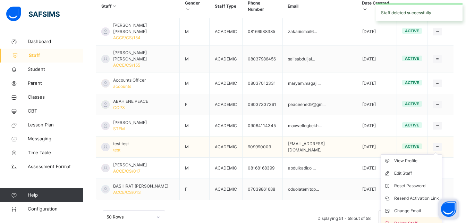
click at [407, 220] on div "Delete Staff" at bounding box center [416, 223] width 45 height 7
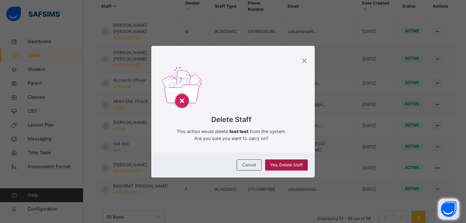
click at [283, 162] on span "Yes, Delete Staff" at bounding box center [286, 165] width 32 height 6
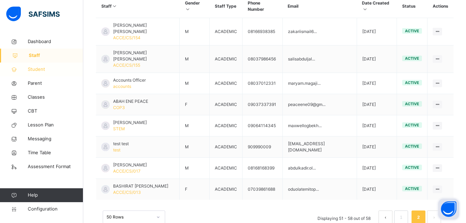
click at [36, 69] on span "Student" at bounding box center [56, 69] width 56 height 7
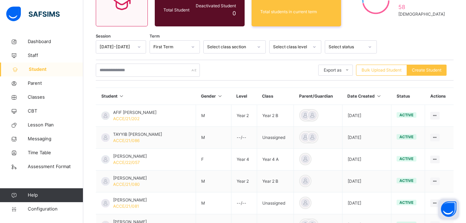
scroll to position [183, 0]
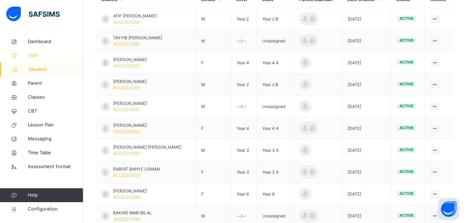
click at [34, 53] on span "Staff" at bounding box center [56, 55] width 56 height 7
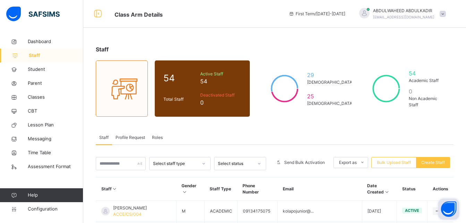
click at [34, 53] on span "Staff" at bounding box center [56, 55] width 55 height 7
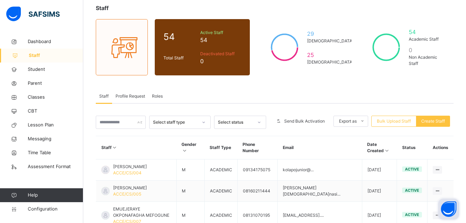
scroll to position [77, 0]
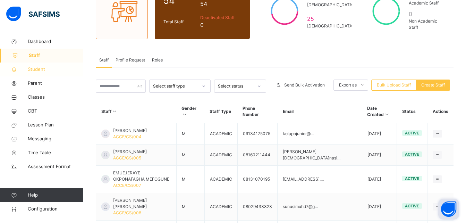
click at [38, 69] on span "Student" at bounding box center [56, 69] width 56 height 7
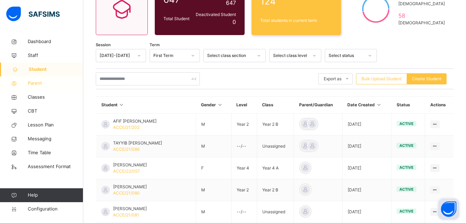
click at [42, 82] on span "Parent" at bounding box center [56, 83] width 56 height 7
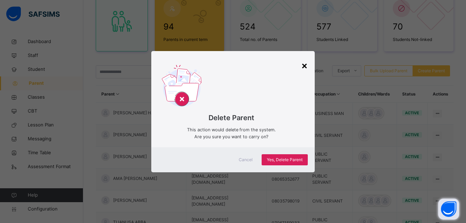
scroll to position [77, 0]
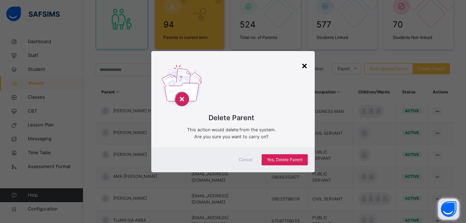
click at [305, 66] on div "×" at bounding box center [304, 65] width 7 height 15
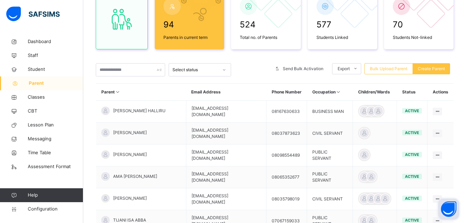
click at [42, 81] on span "Parent" at bounding box center [56, 83] width 55 height 7
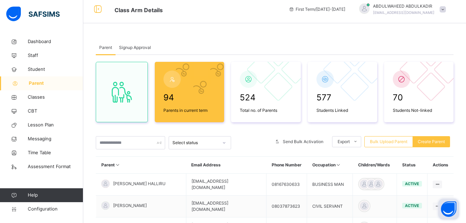
scroll to position [0, 0]
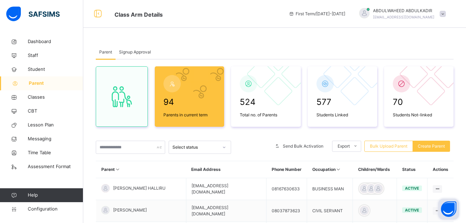
click at [135, 51] on span "Signup Approval" at bounding box center [135, 52] width 32 height 6
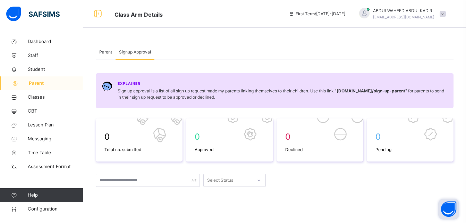
click at [104, 50] on span "Parent" at bounding box center [105, 52] width 13 height 6
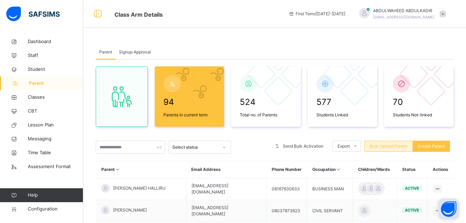
click at [385, 145] on span "Bulk Upload Parent" at bounding box center [388, 146] width 37 height 6
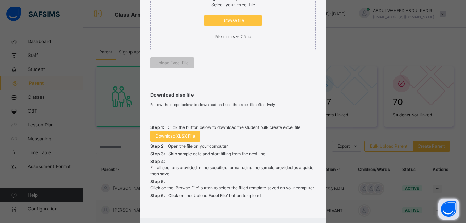
scroll to position [189, 0]
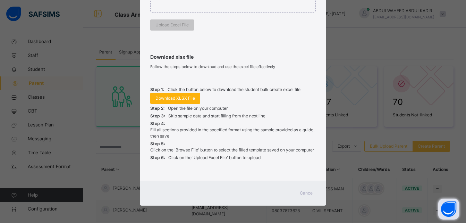
click at [180, 97] on span "Download XLSX File" at bounding box center [176, 98] width 40 height 6
click at [307, 193] on span "Cancel" at bounding box center [307, 193] width 14 height 6
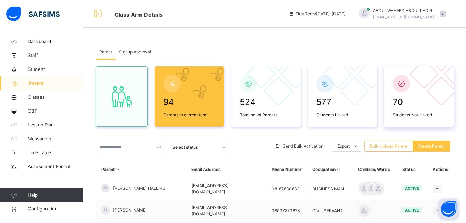
click at [404, 87] on icon at bounding box center [402, 84] width 10 height 8
click at [213, 148] on div "Select status" at bounding box center [196, 147] width 46 height 6
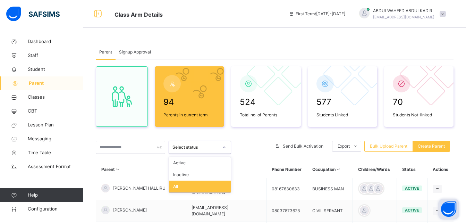
click at [193, 185] on div "All" at bounding box center [200, 187] width 62 height 12
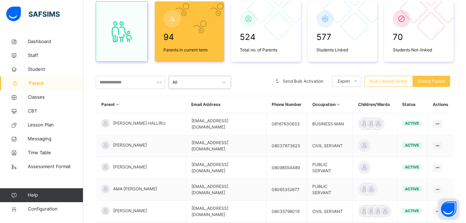
scroll to position [71, 0]
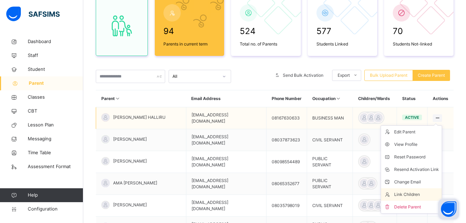
click at [421, 195] on div "Link Children" at bounding box center [416, 194] width 45 height 7
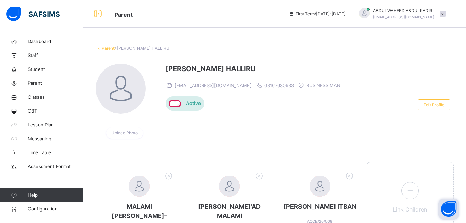
click at [365, 62] on div "Upload Photo [PERSON_NAME] [PERSON_NAME][EMAIL_ADDRESS][DOMAIN_NAME] 0816763063…" at bounding box center [275, 104] width 358 height 93
click at [39, 68] on span "Student" at bounding box center [56, 69] width 56 height 7
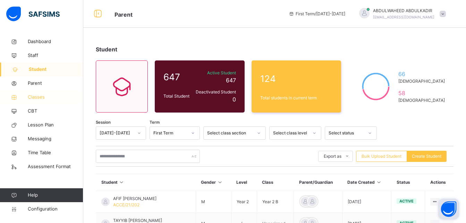
click at [37, 99] on span "Classes" at bounding box center [56, 97] width 56 height 7
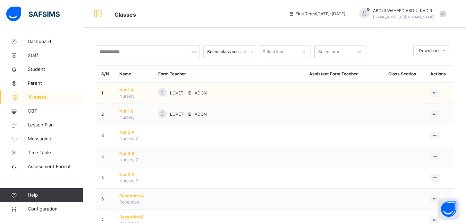
click at [202, 94] on span "LOVETH IBHADON" at bounding box center [188, 93] width 37 height 6
click at [438, 92] on icon at bounding box center [435, 92] width 6 height 5
click at [437, 92] on icon at bounding box center [435, 92] width 6 height 5
click at [423, 119] on div "Assign form Teacher" at bounding box center [417, 119] width 40 height 7
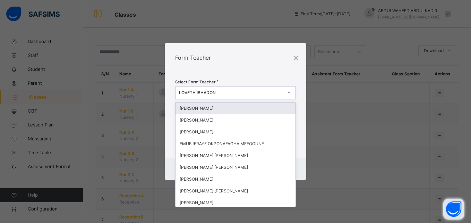
click at [292, 93] on div at bounding box center [289, 92] width 12 height 11
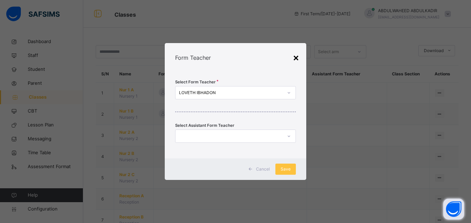
click at [295, 59] on div "×" at bounding box center [296, 57] width 7 height 15
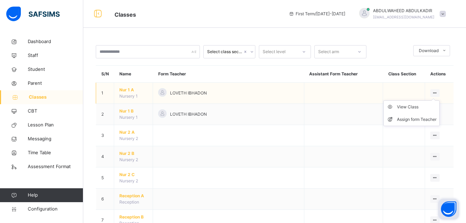
click at [440, 90] on div at bounding box center [435, 93] width 9 height 8
click at [412, 108] on div "View Class" at bounding box center [417, 106] width 40 height 7
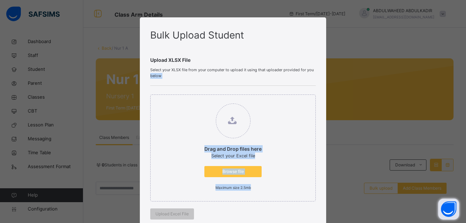
drag, startPoint x: 462, startPoint y: 67, endPoint x: 441, endPoint y: 152, distance: 86.9
click at [441, 152] on div "Bulk Upload Student Upload XLSX File Select your XLSX file from your computer t…" at bounding box center [233, 111] width 466 height 223
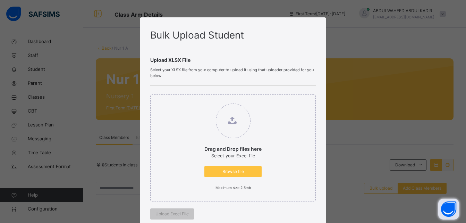
click at [358, 130] on div "Bulk Upload Student Upload XLSX File Select your XLSX file from your computer t…" at bounding box center [233, 111] width 466 height 223
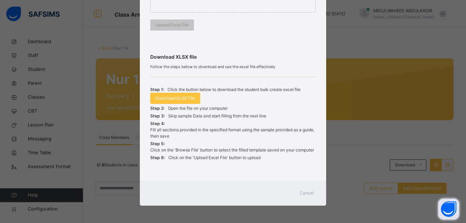
click at [306, 192] on span "Cancel" at bounding box center [307, 193] width 14 height 6
